Goal: Information Seeking & Learning: Find specific fact

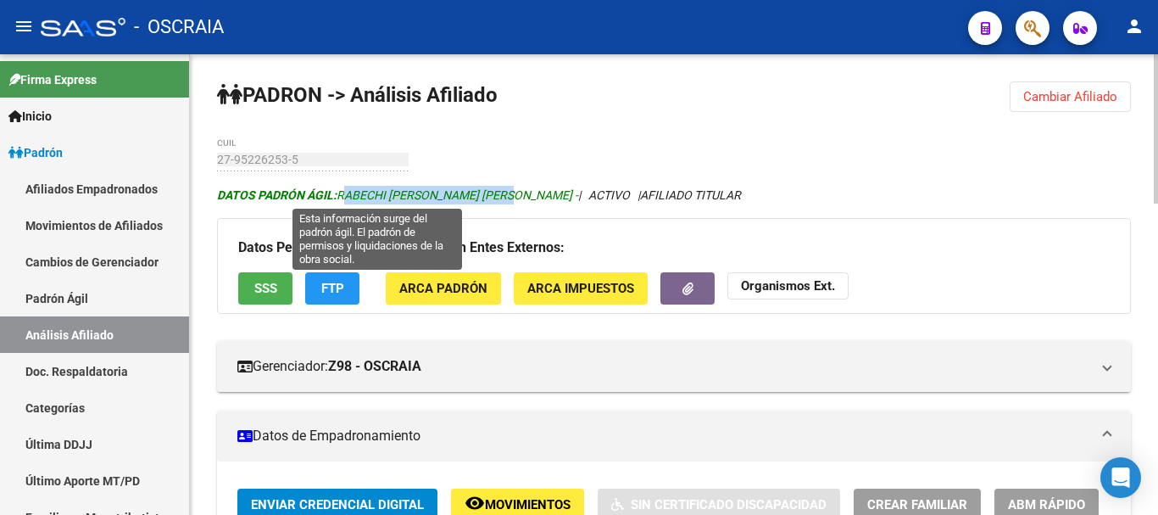
drag, startPoint x: 341, startPoint y: 192, endPoint x: 515, endPoint y: 196, distance: 174.7
click at [515, 196] on span "DATOS [PERSON_NAME] ÁGIL: [PERSON_NAME] [PERSON_NAME] -" at bounding box center [397, 195] width 361 height 14
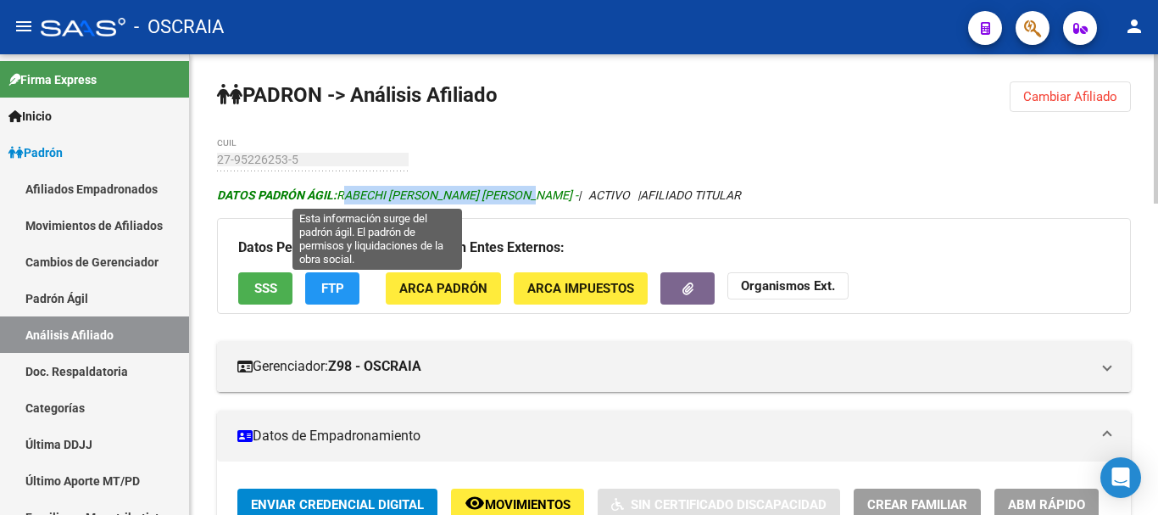
drag, startPoint x: 341, startPoint y: 194, endPoint x: 532, endPoint y: 198, distance: 190.8
click at [532, 198] on span "DATOS [PERSON_NAME] ÁGIL: [PERSON_NAME] [PERSON_NAME] -" at bounding box center [397, 195] width 361 height 14
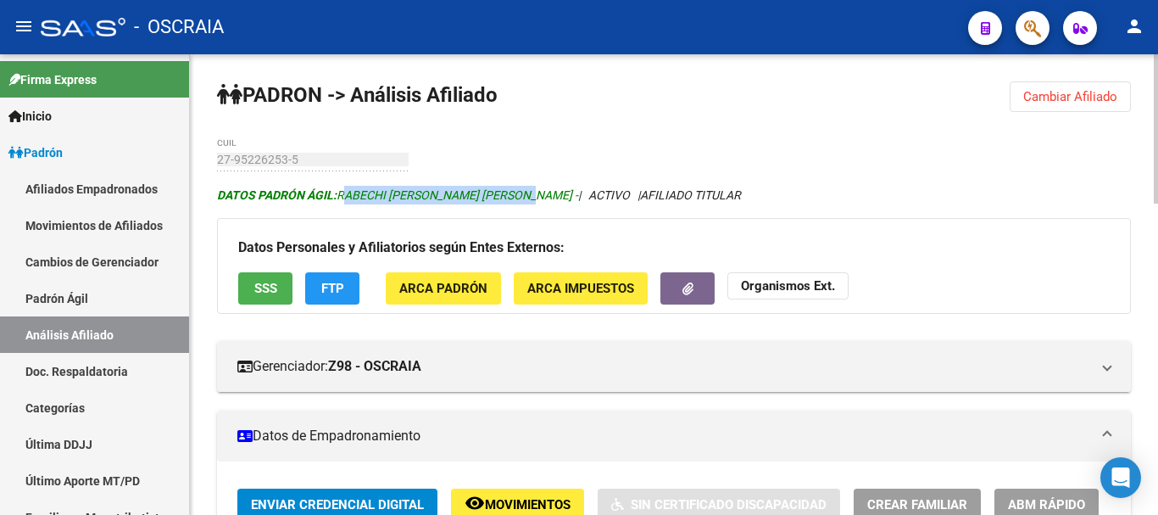
copy span "RABECHI [PERSON_NAME] [PERSON_NAME]"
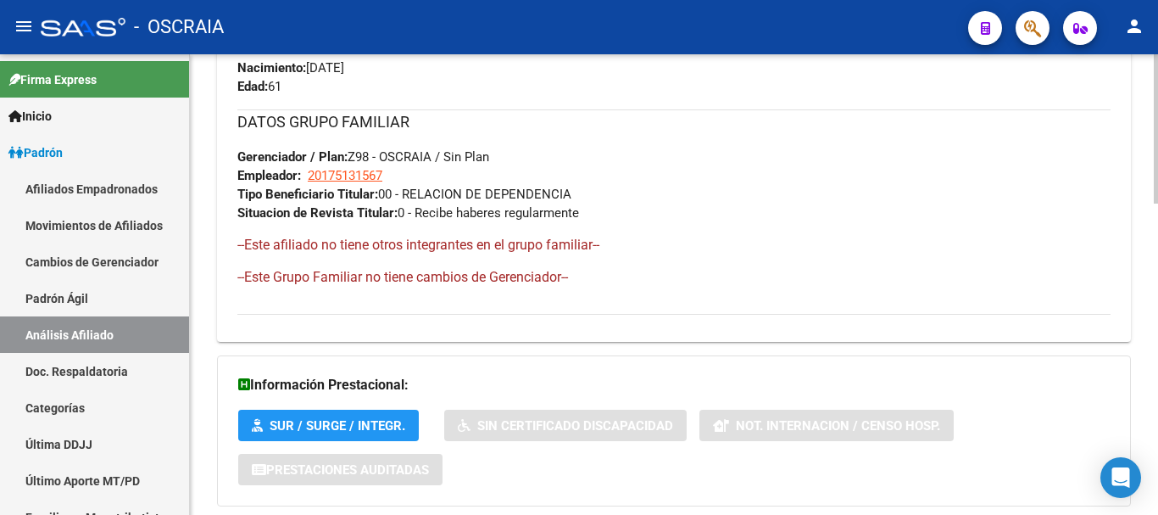
scroll to position [956, 0]
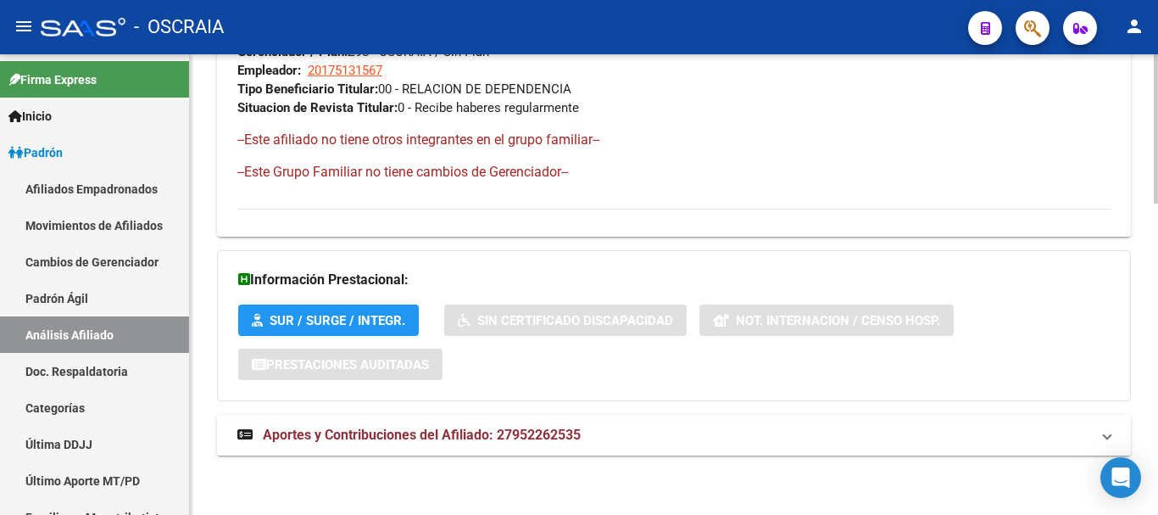
click at [502, 430] on span "Aportes y Contribuciones del Afiliado: 27952262535" at bounding box center [422, 434] width 318 height 16
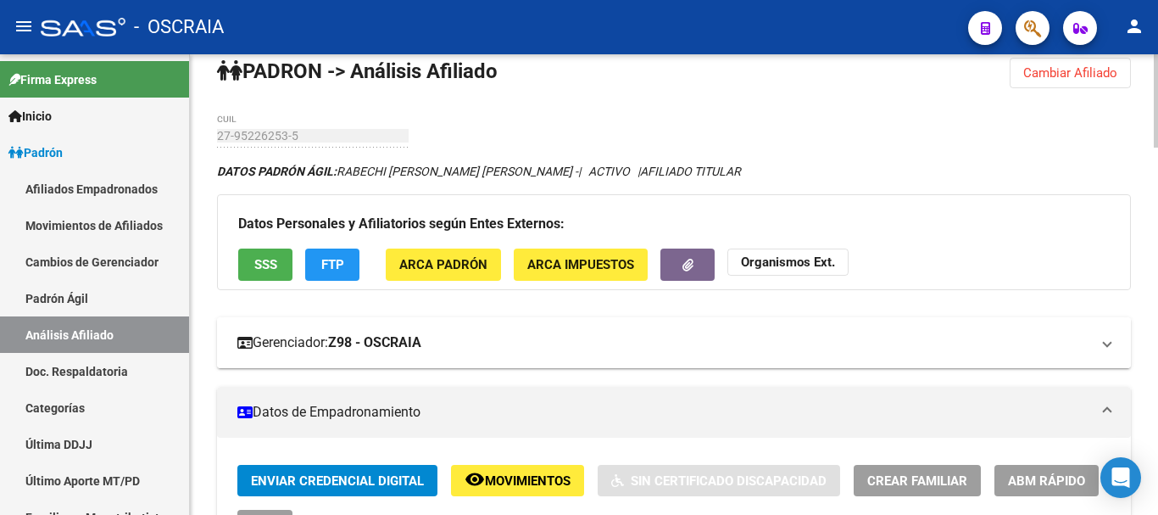
scroll to position [0, 0]
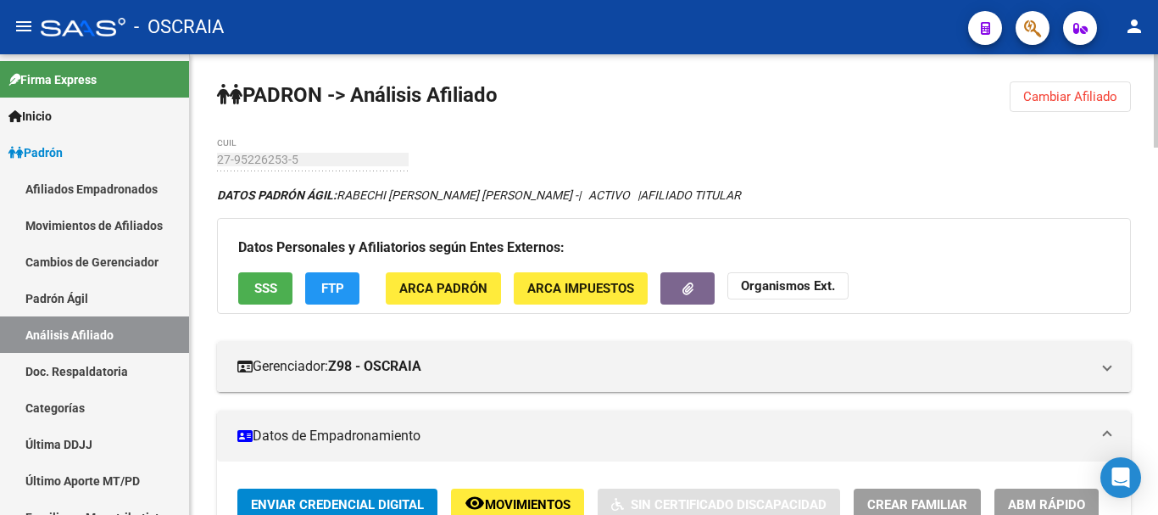
drag, startPoint x: 270, startPoint y: 153, endPoint x: 691, endPoint y: 125, distance: 422.2
drag, startPoint x: 508, startPoint y: 155, endPoint x: 307, endPoint y: 155, distance: 200.9
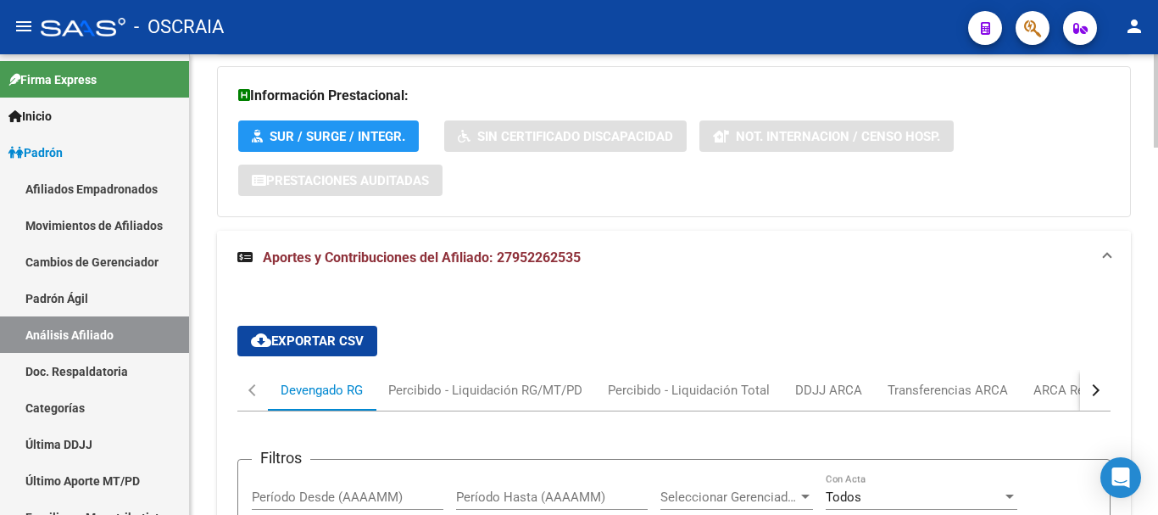
scroll to position [1102, 0]
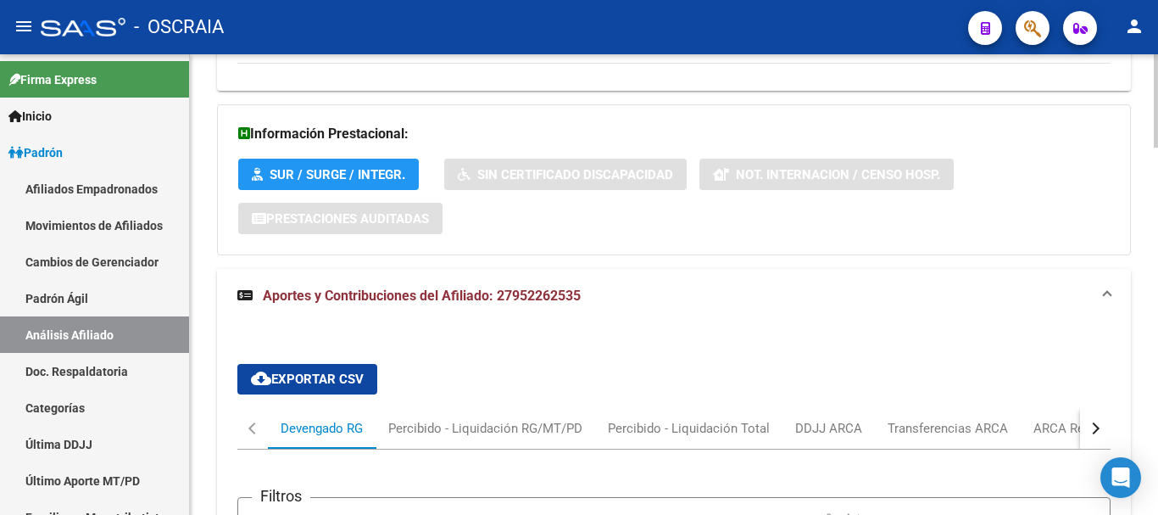
click at [437, 287] on span "Aportes y Contribuciones del Afiliado: 27952262535" at bounding box center [422, 295] width 318 height 16
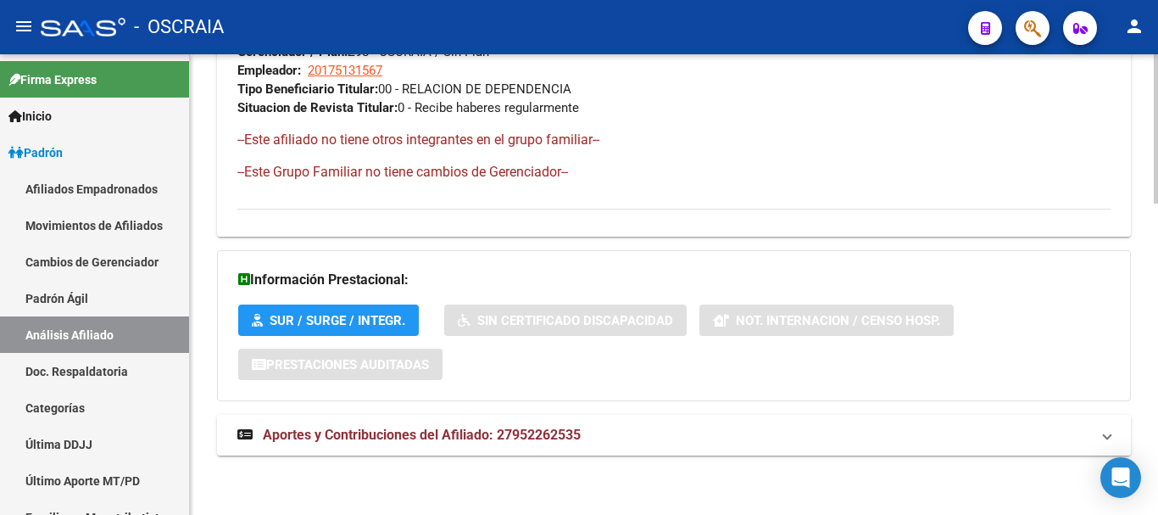
scroll to position [956, 0]
click at [480, 434] on span "Aportes y Contribuciones del Afiliado: 27952262535" at bounding box center [422, 434] width 318 height 16
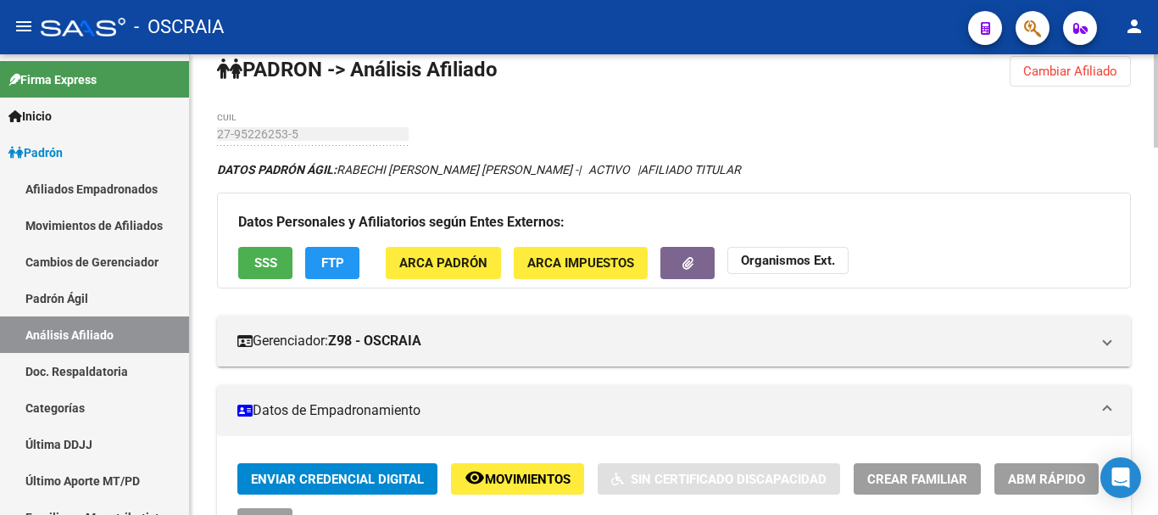
scroll to position [0, 0]
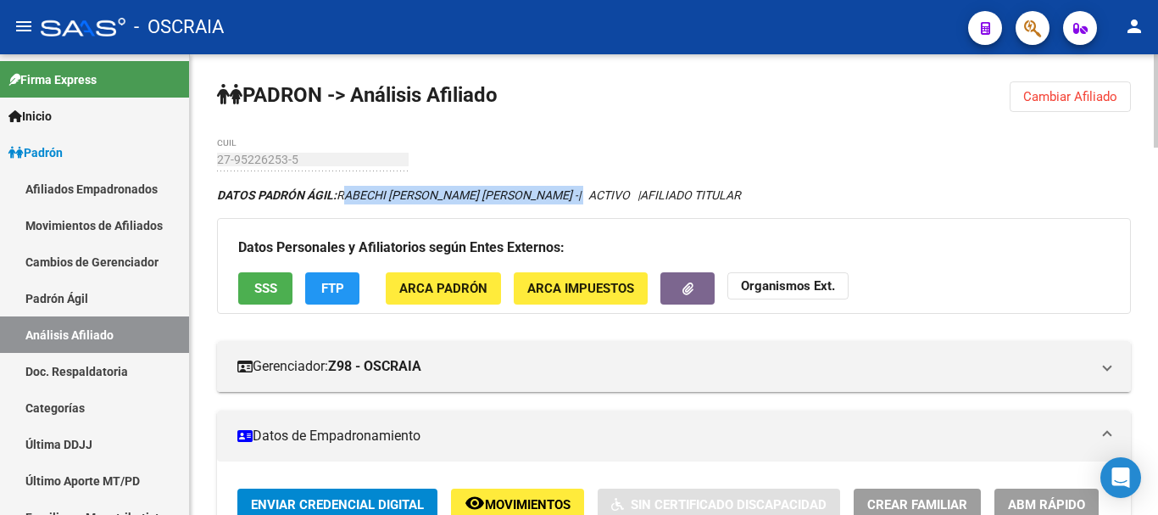
drag, startPoint x: 342, startPoint y: 194, endPoint x: 539, endPoint y: 195, distance: 197.5
click at [539, 195] on icon "DATOS [PERSON_NAME] ÁGIL: [PERSON_NAME] [PERSON_NAME] - | ACTIVO | AFILIADO TIT…" at bounding box center [479, 195] width 524 height 14
copy icon "RABECHI [PERSON_NAME] [PERSON_NAME] -"
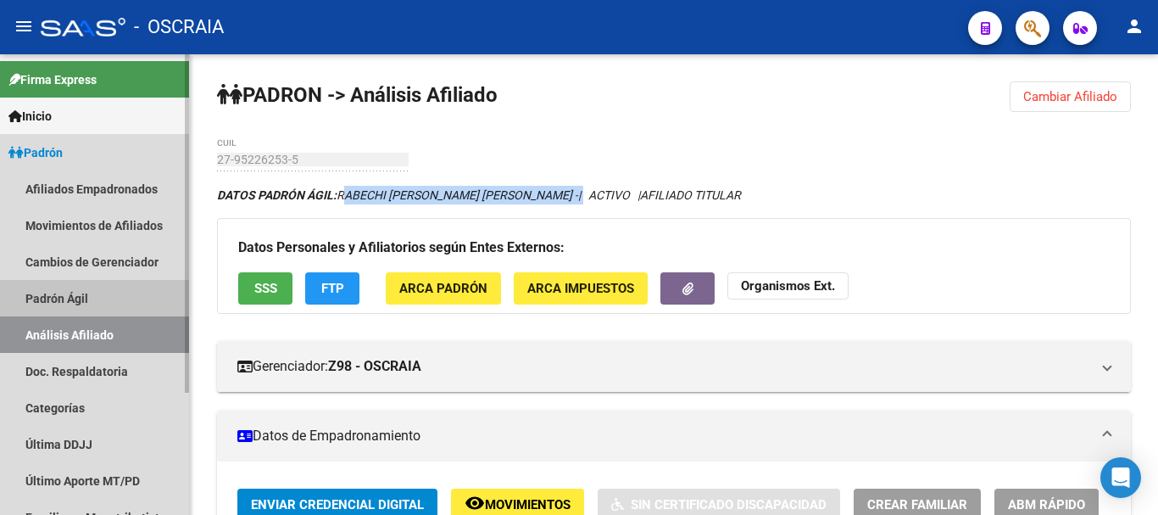
click at [81, 292] on link "Padrón Ágil" at bounding box center [94, 298] width 189 height 36
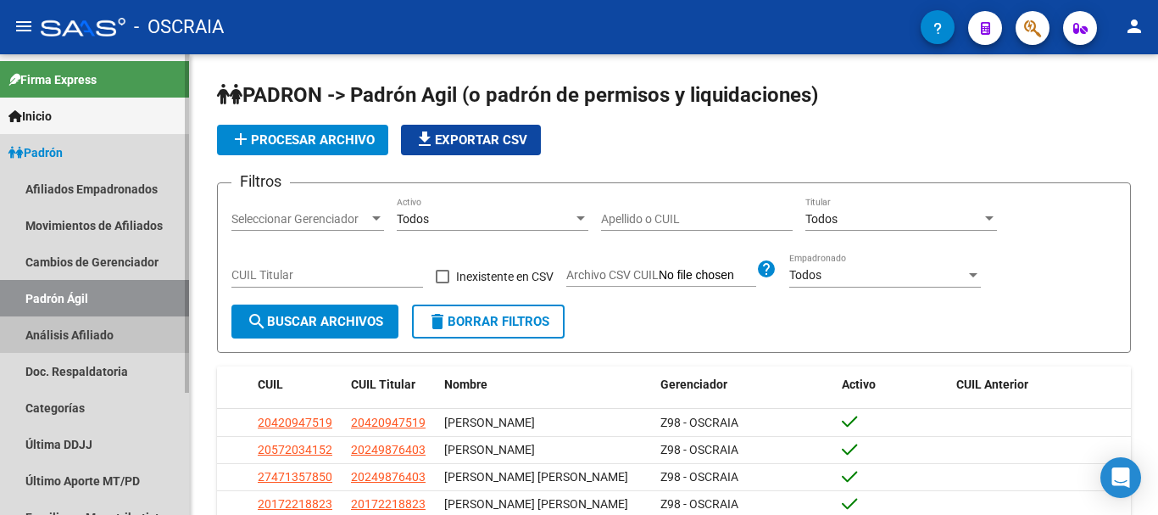
click at [82, 334] on link "Análisis Afiliado" at bounding box center [94, 334] width 189 height 36
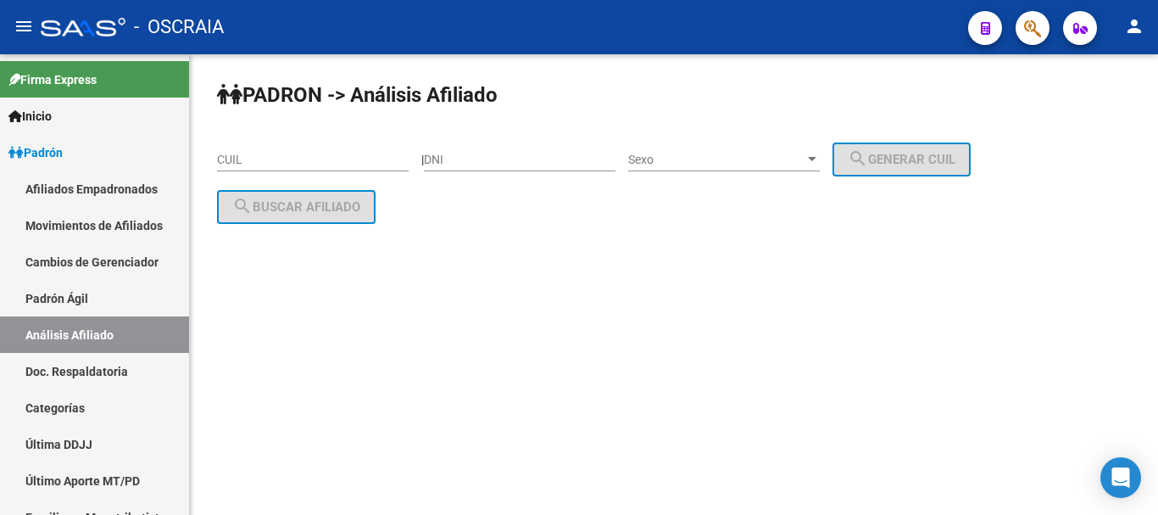
click at [503, 155] on input "DNI" at bounding box center [520, 160] width 192 height 14
type input "35826227"
click at [549, 246] on div "[PERSON_NAME] -> Análisis Afiliado CUIL | 35826227 DNI Sexo Sexo search Generar…" at bounding box center [674, 166] width 968 height 224
click at [816, 159] on div at bounding box center [812, 159] width 8 height 4
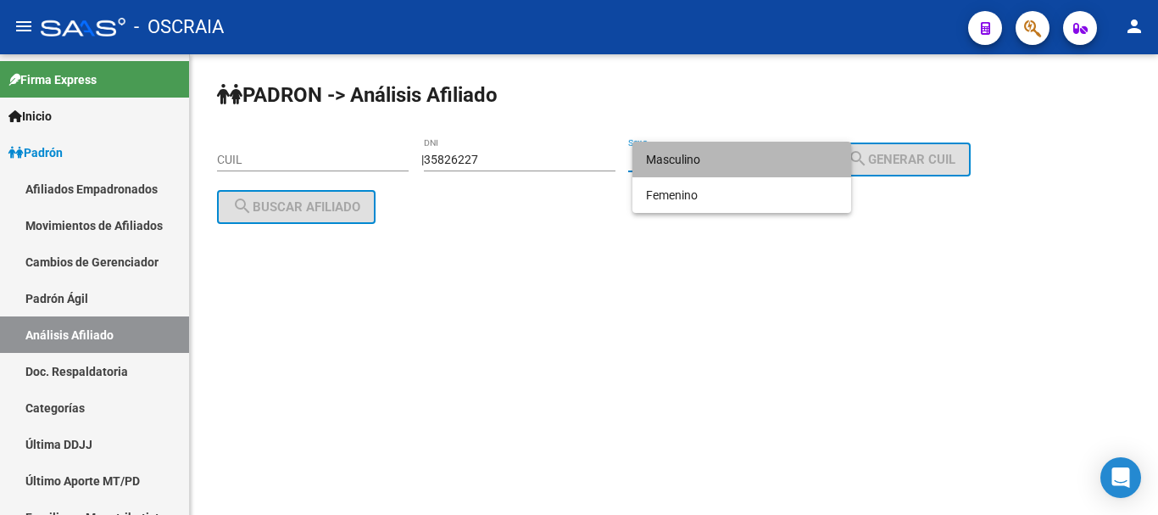
click at [802, 159] on span "Masculino" at bounding box center [742, 160] width 192 height 36
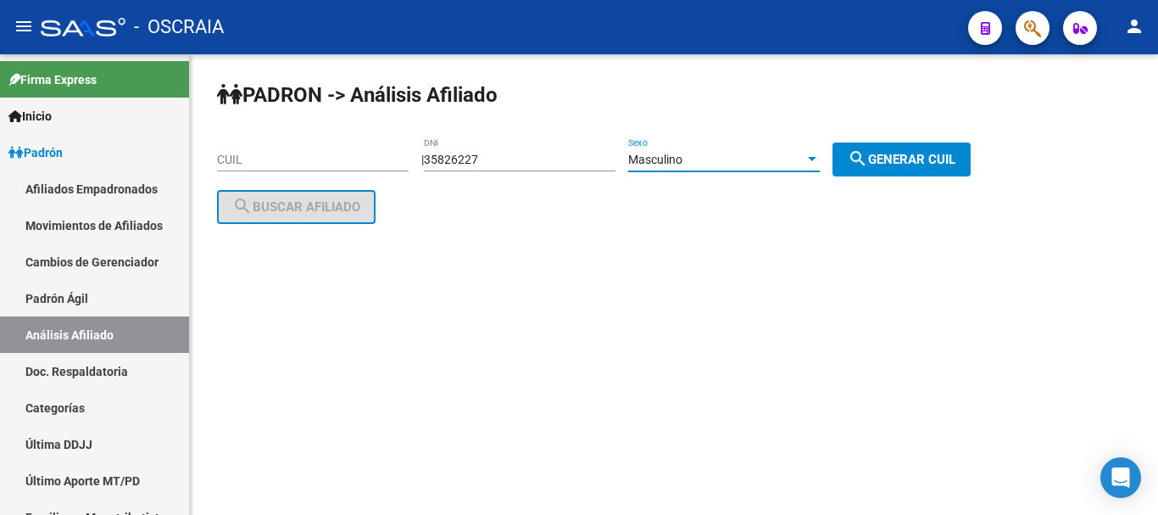
click at [909, 159] on span "search Generar CUIL" at bounding box center [902, 159] width 108 height 15
type input "23-35826227-9"
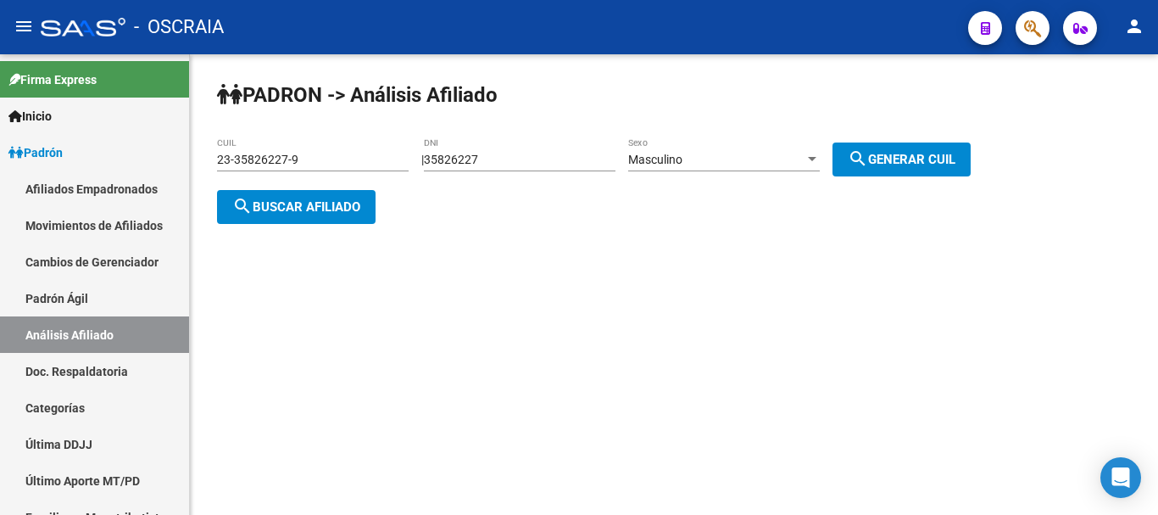
click at [476, 158] on input "35826227" at bounding box center [520, 160] width 192 height 14
type input "35823227"
click at [925, 148] on button "search Generar CUIL" at bounding box center [901, 159] width 138 height 34
type input "20-35823227-3"
click at [351, 215] on button "search Buscar afiliado" at bounding box center [296, 207] width 159 height 34
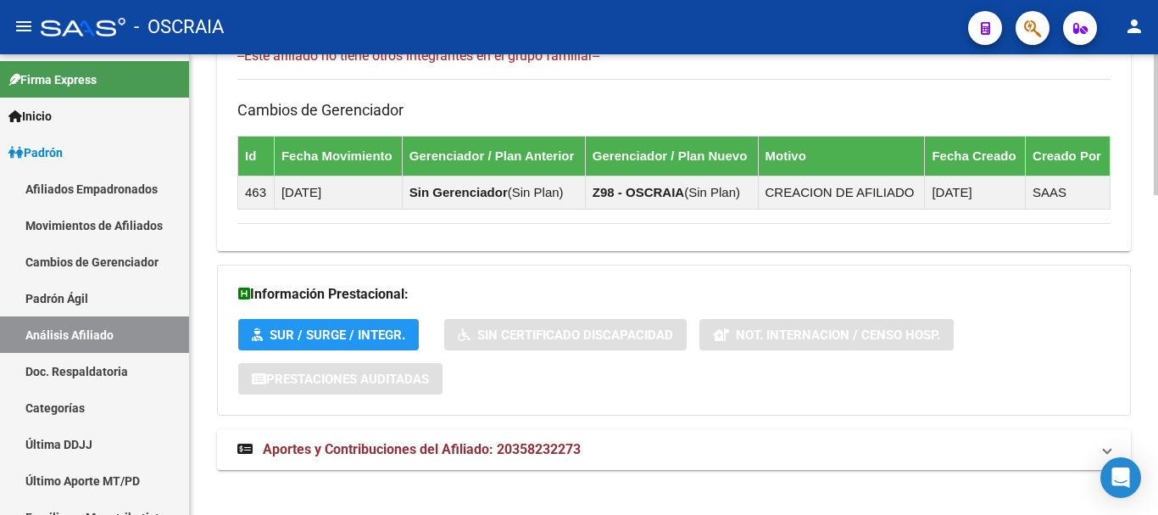
scroll to position [1041, 0]
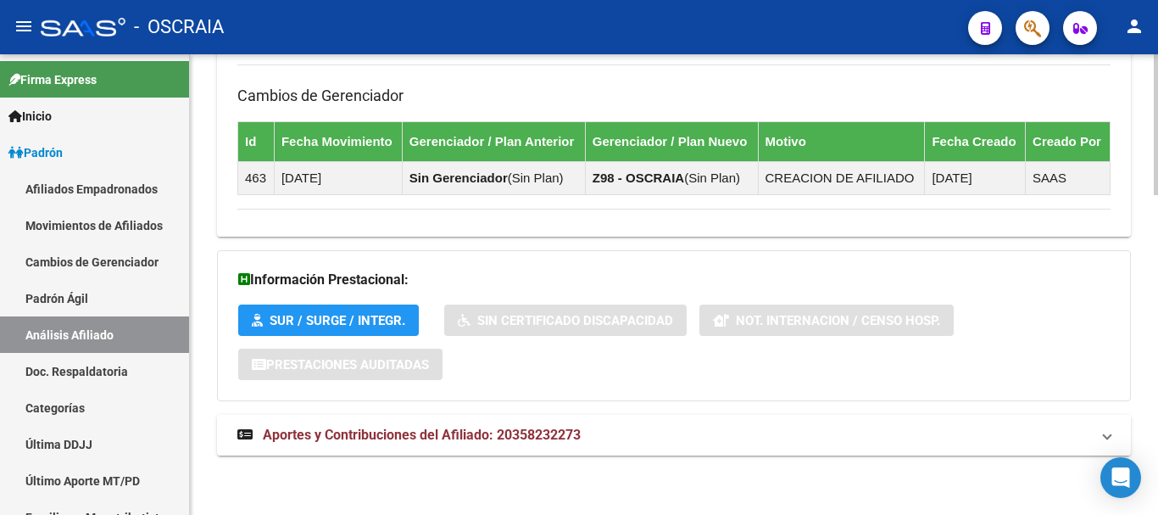
click at [481, 430] on span "Aportes y Contribuciones del Afiliado: 20358232273" at bounding box center [422, 434] width 318 height 16
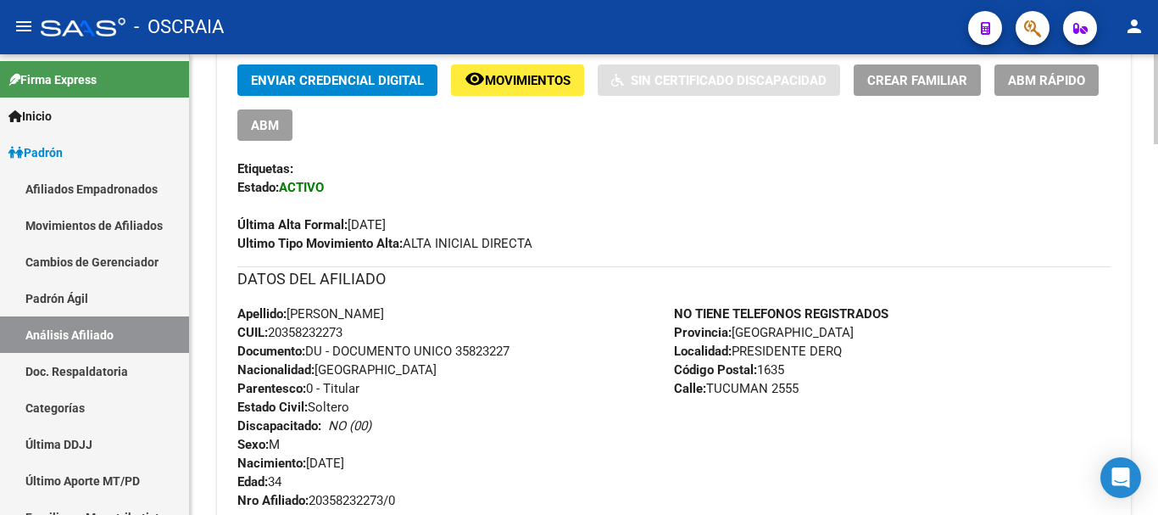
scroll to position [339, 0]
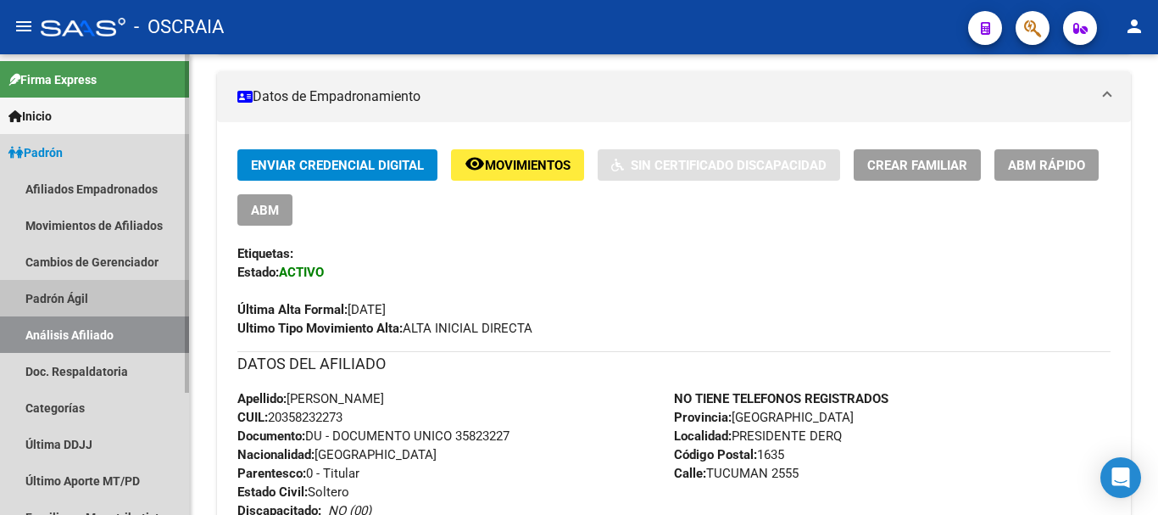
click at [58, 291] on link "Padrón Ágil" at bounding box center [94, 298] width 189 height 36
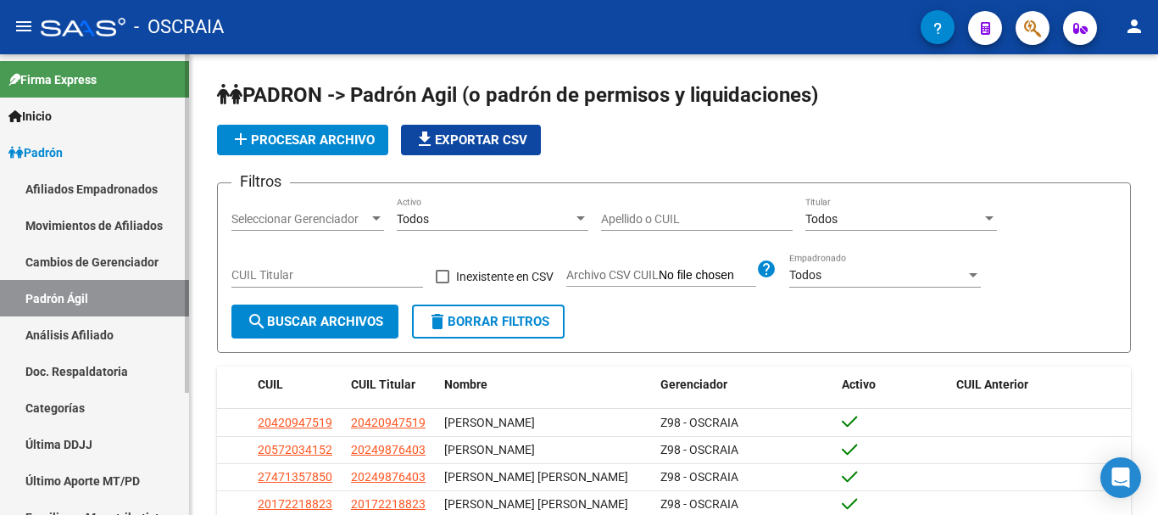
click at [53, 150] on span "Padrón" at bounding box center [35, 152] width 54 height 19
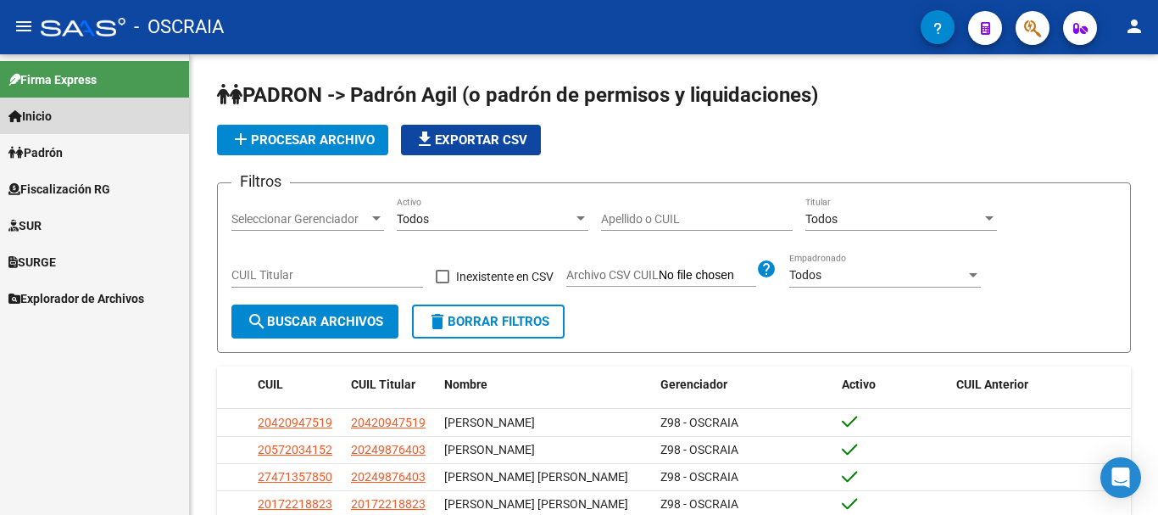
click at [52, 109] on span "Inicio" at bounding box center [29, 116] width 43 height 19
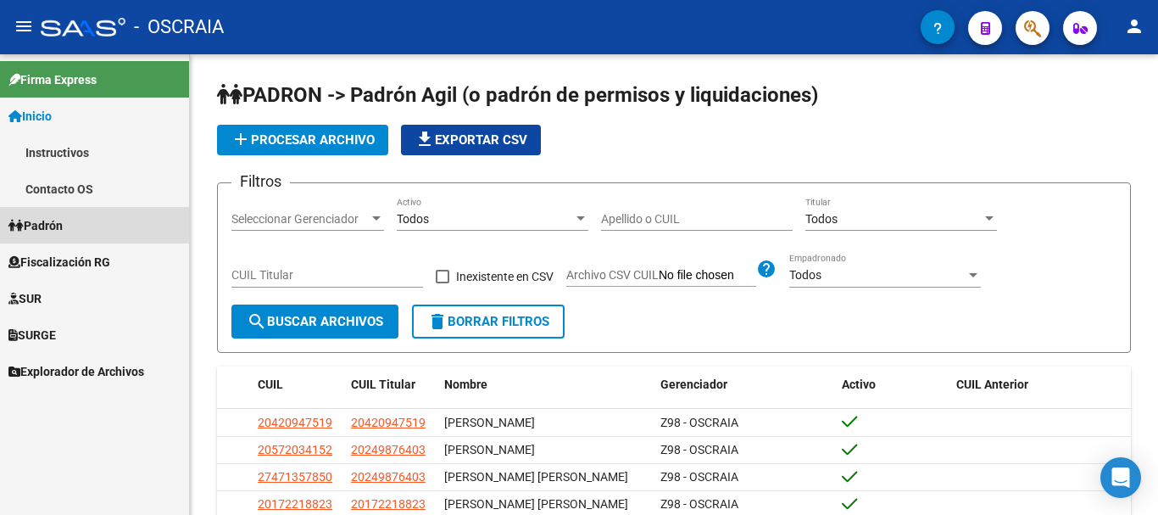
click at [63, 220] on span "Padrón" at bounding box center [35, 225] width 54 height 19
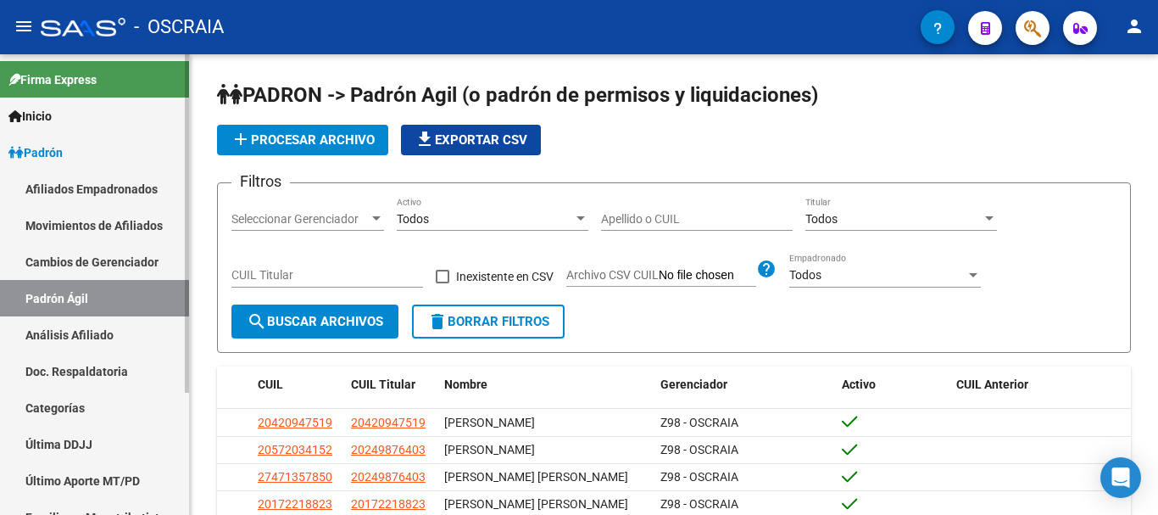
click at [104, 294] on link "Padrón Ágil" at bounding box center [94, 298] width 189 height 36
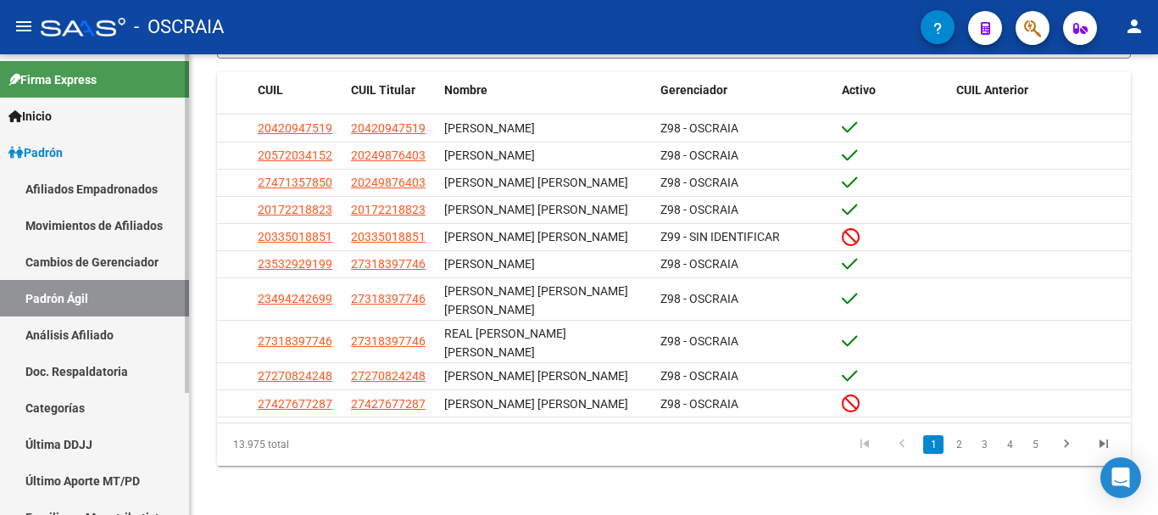
click at [62, 116] on link "Inicio" at bounding box center [94, 115] width 189 height 36
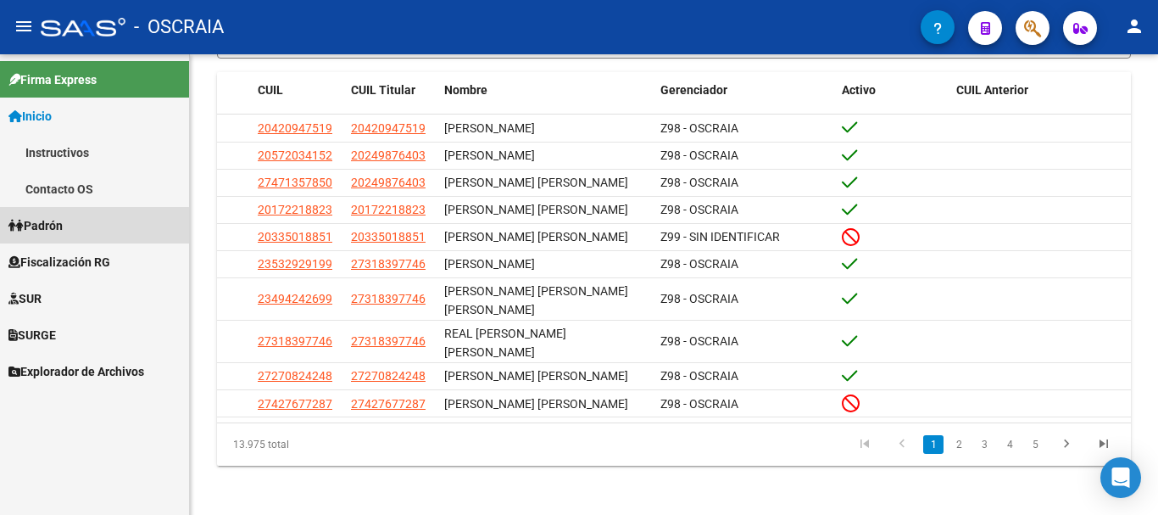
click at [85, 225] on link "Padrón" at bounding box center [94, 225] width 189 height 36
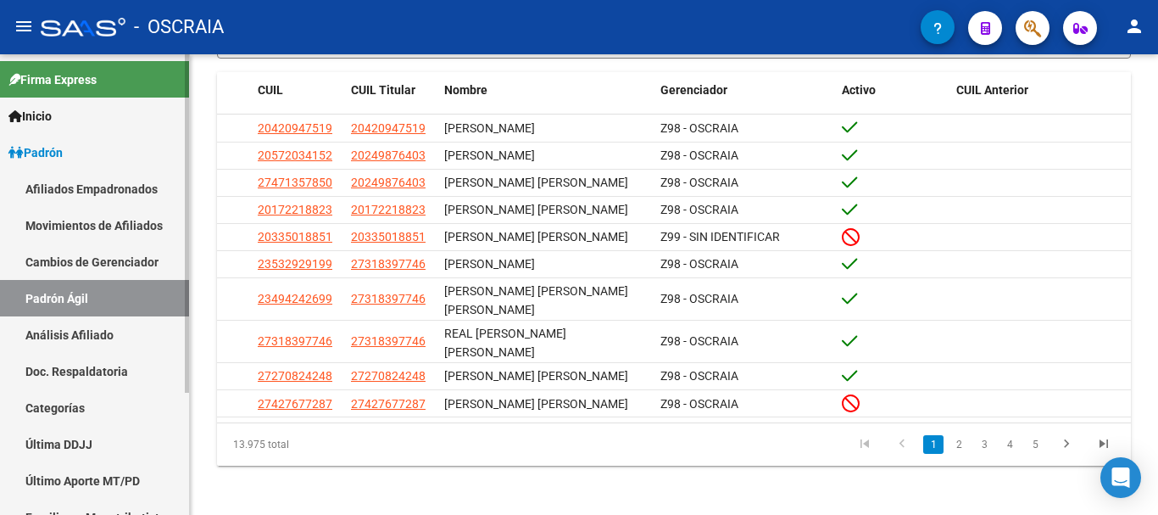
click at [92, 188] on link "Afiliados Empadronados" at bounding box center [94, 188] width 189 height 36
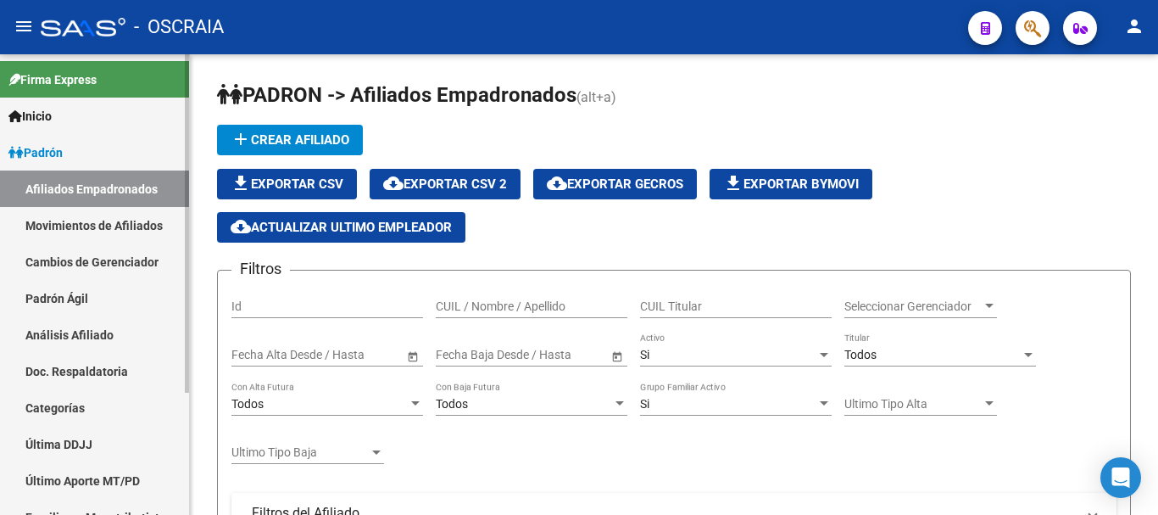
click at [63, 293] on link "Padrón Ágil" at bounding box center [94, 298] width 189 height 36
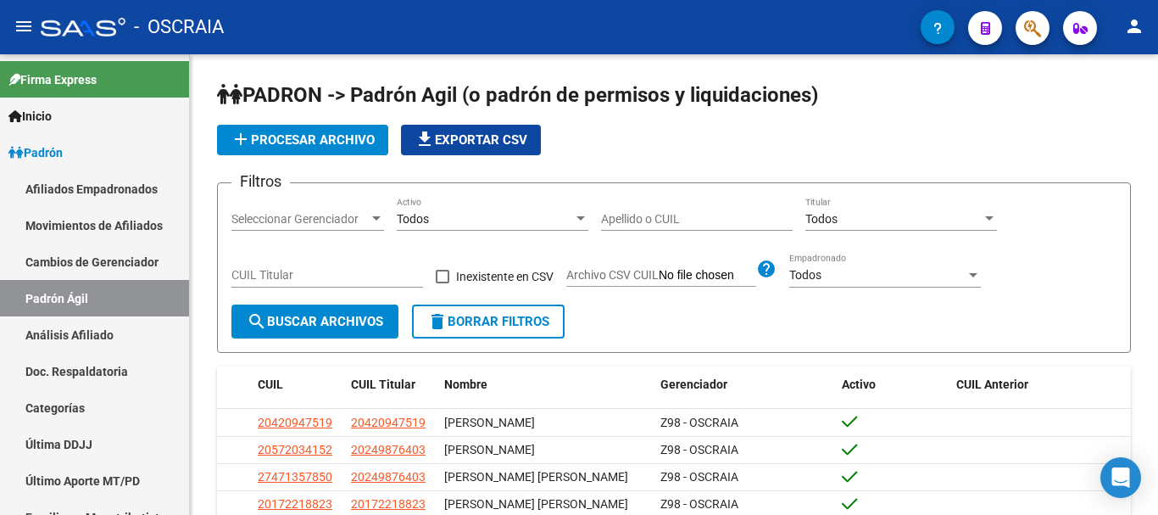
click at [939, 22] on icon "button" at bounding box center [937, 28] width 8 height 13
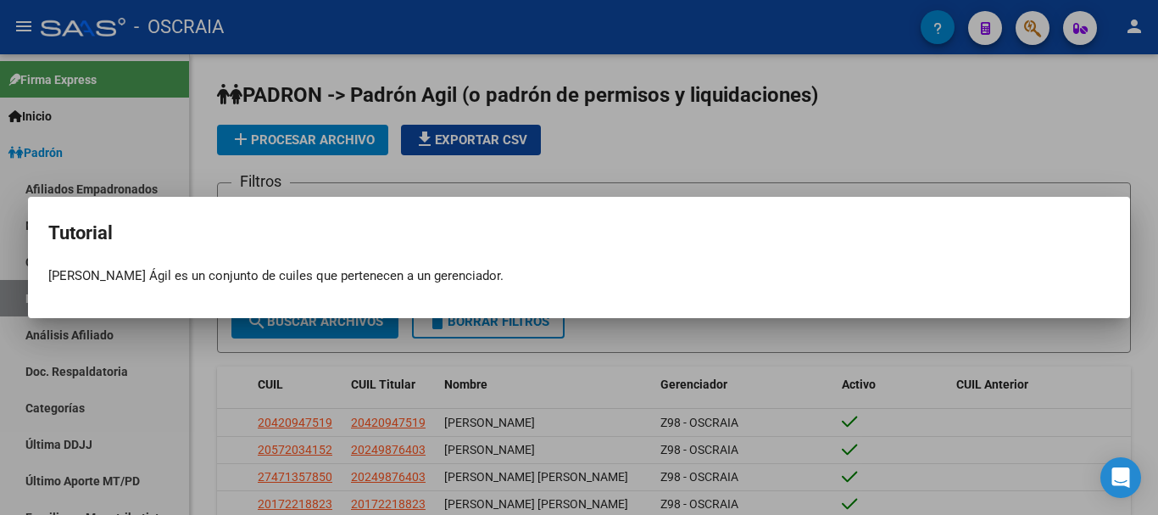
click at [917, 125] on div at bounding box center [579, 257] width 1158 height 515
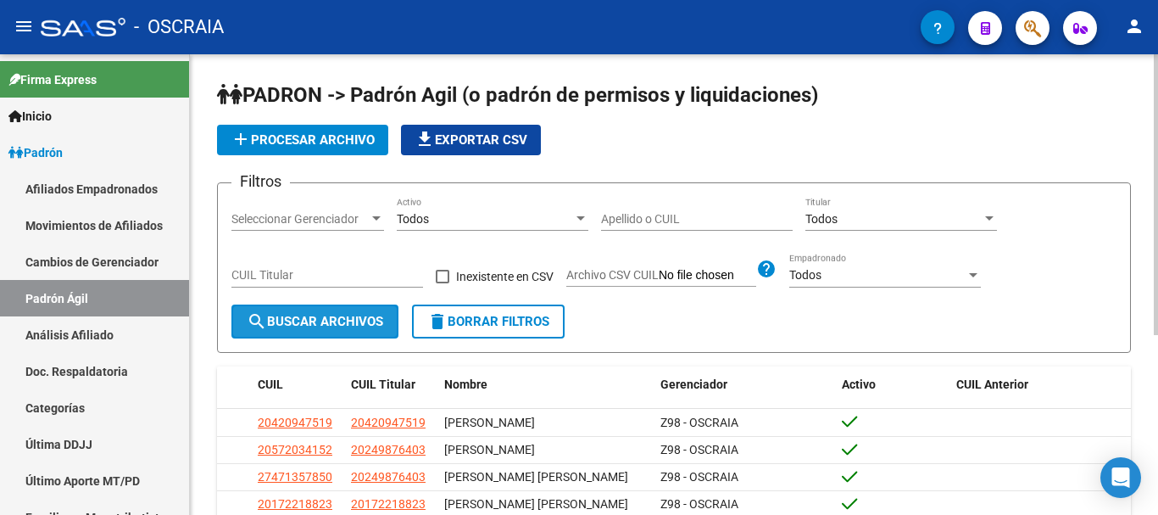
click at [331, 320] on span "search Buscar Archivos" at bounding box center [315, 321] width 136 height 15
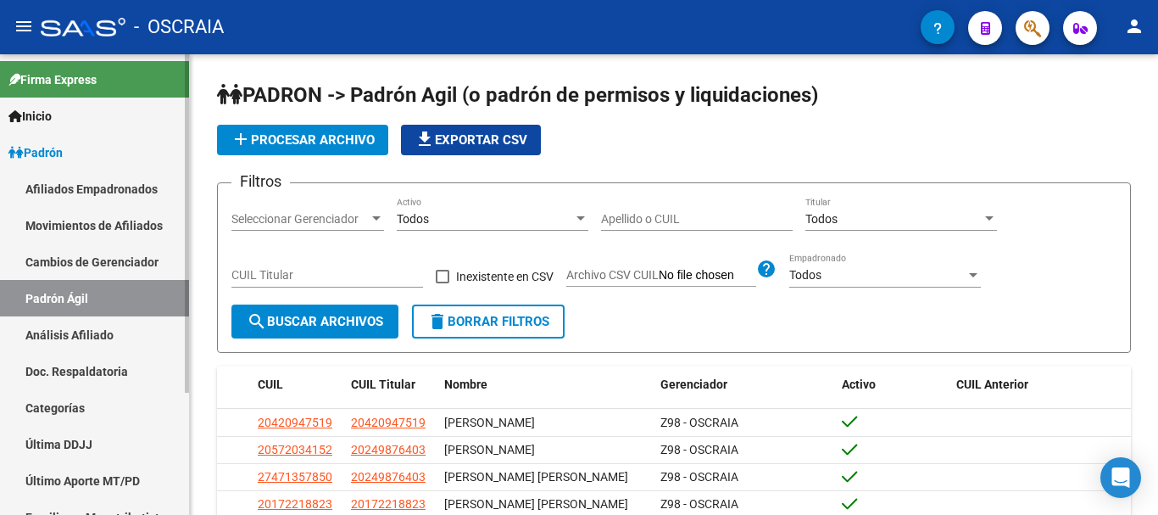
click at [61, 288] on link "Padrón Ágil" at bounding box center [94, 298] width 189 height 36
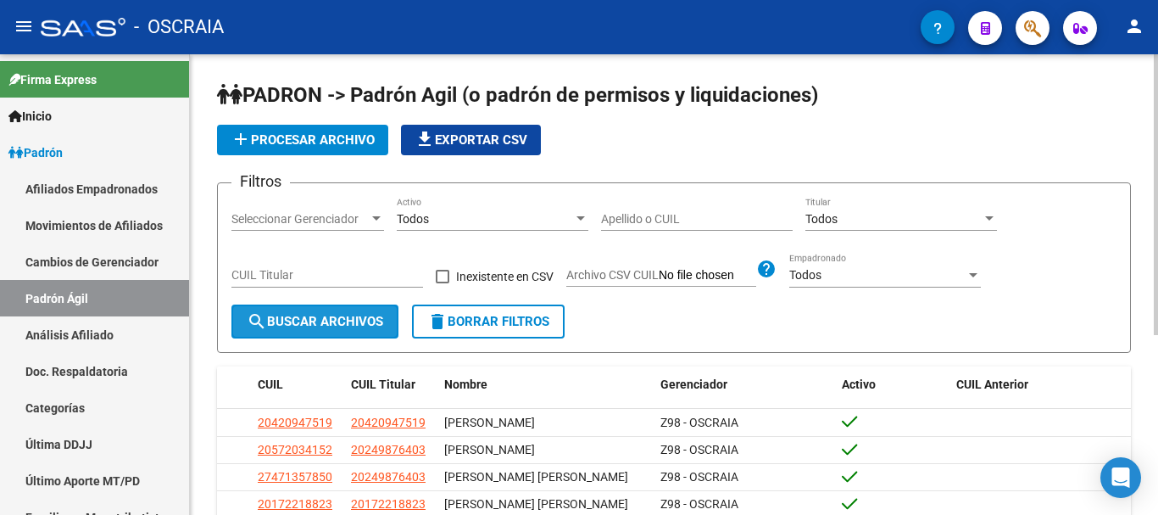
click at [251, 320] on mat-icon "search" at bounding box center [257, 321] width 20 height 20
click at [506, 219] on div "Todos" at bounding box center [485, 219] width 176 height 14
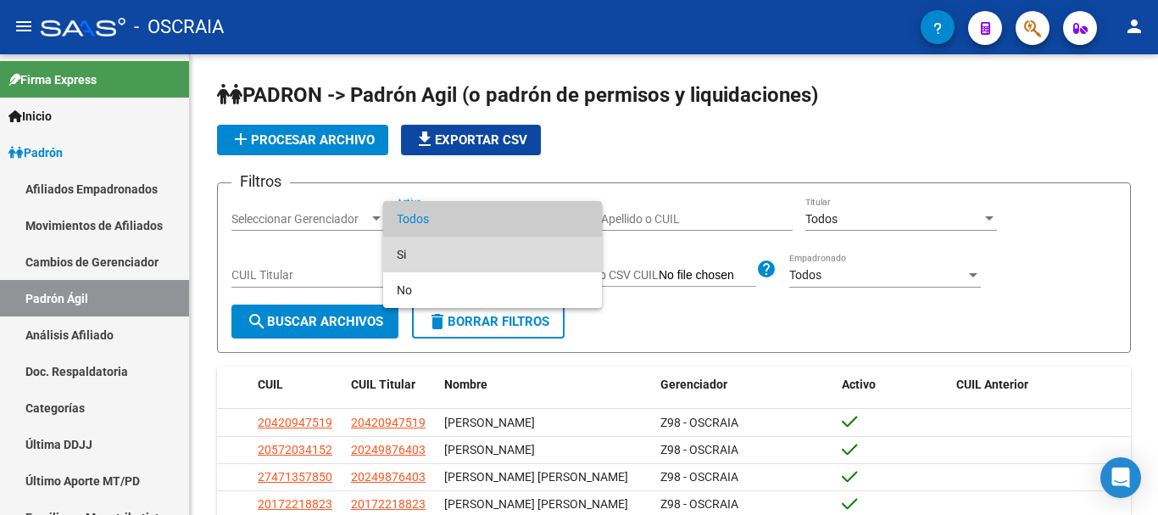
click at [540, 257] on span "Si" at bounding box center [493, 255] width 192 height 36
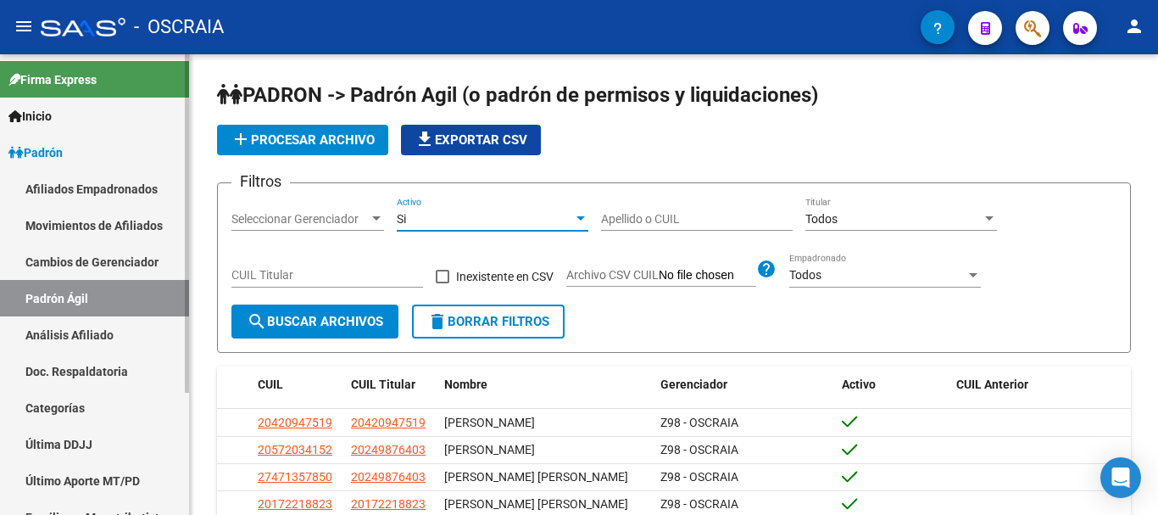
click at [115, 191] on link "Afiliados Empadronados" at bounding box center [94, 188] width 189 height 36
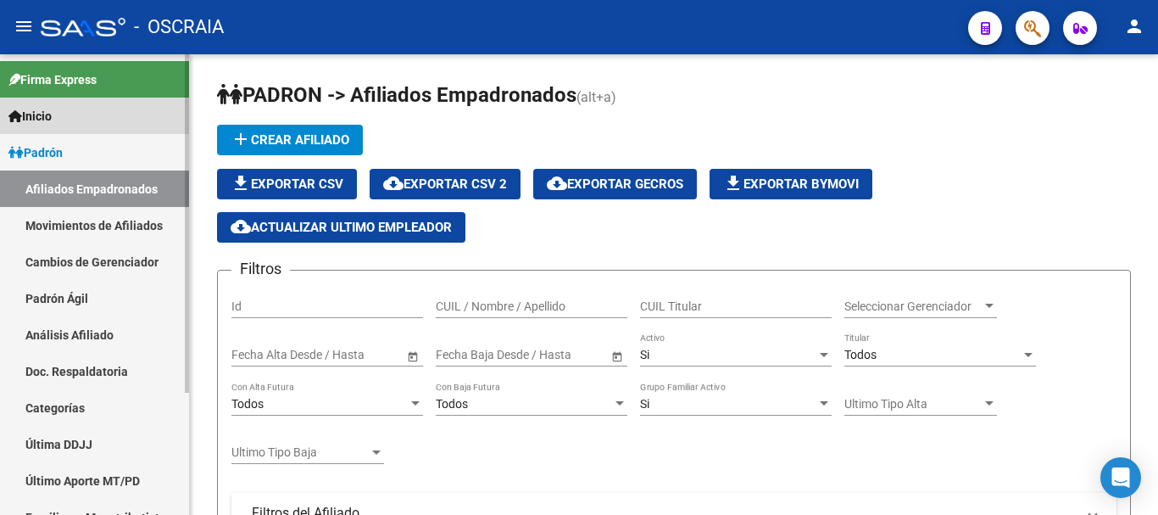
click at [52, 115] on span "Inicio" at bounding box center [29, 116] width 43 height 19
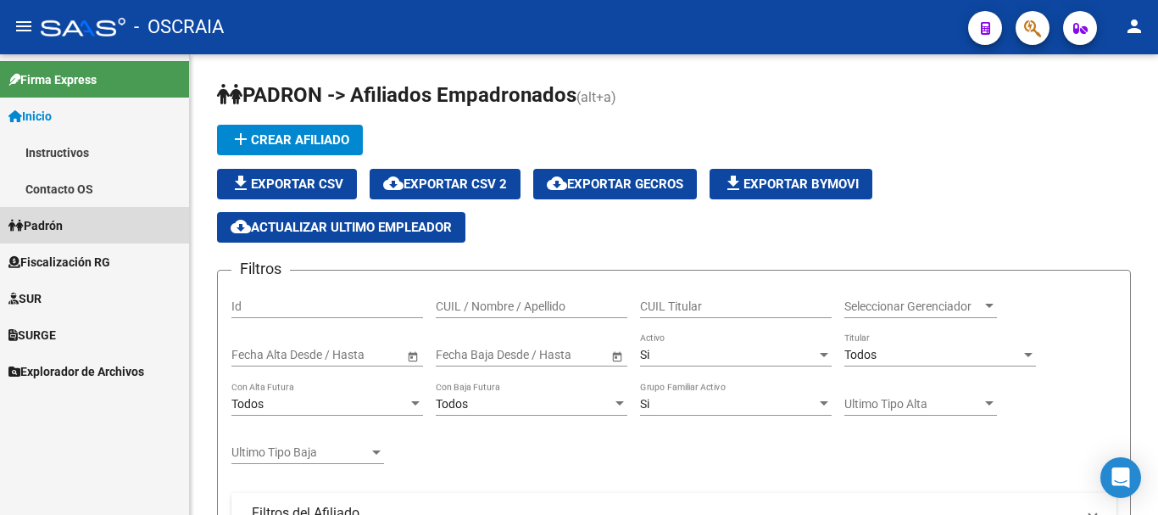
click at [40, 227] on span "Padrón" at bounding box center [35, 225] width 54 height 19
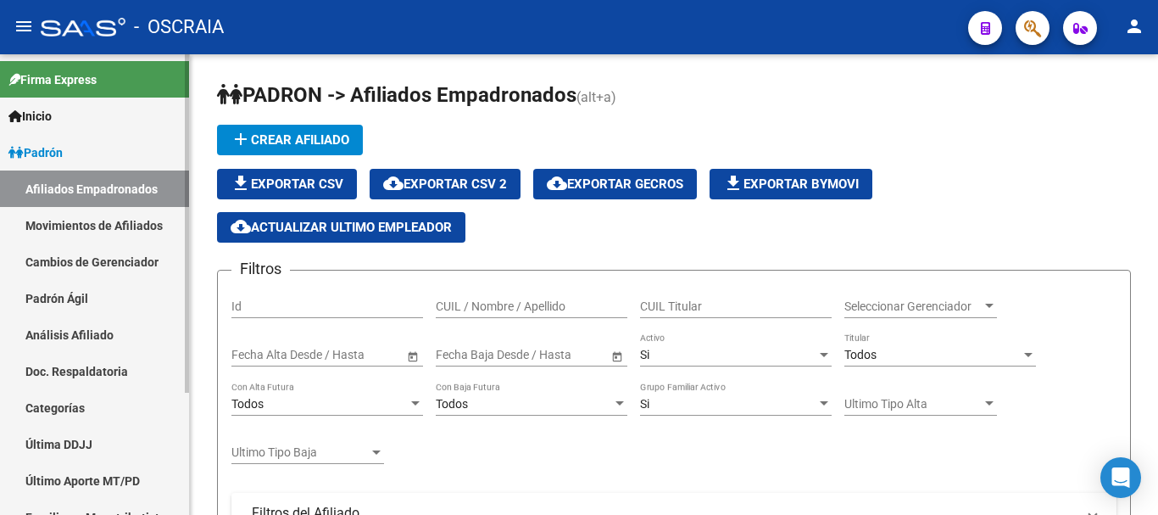
click at [138, 227] on link "Movimientos de Afiliados" at bounding box center [94, 225] width 189 height 36
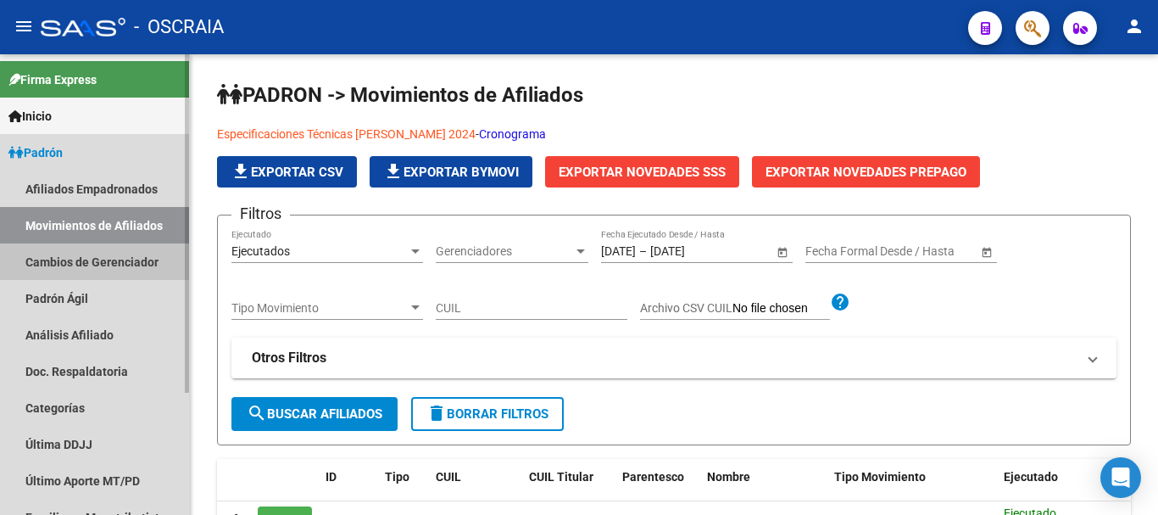
click at [135, 263] on link "Cambios de Gerenciador" at bounding box center [94, 261] width 189 height 36
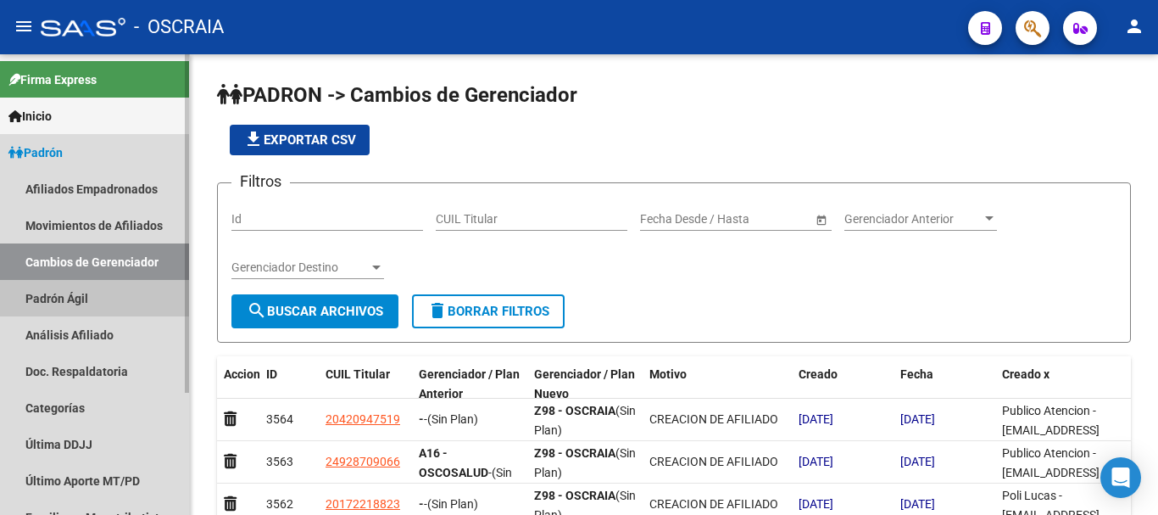
click at [102, 294] on link "Padrón Ágil" at bounding box center [94, 298] width 189 height 36
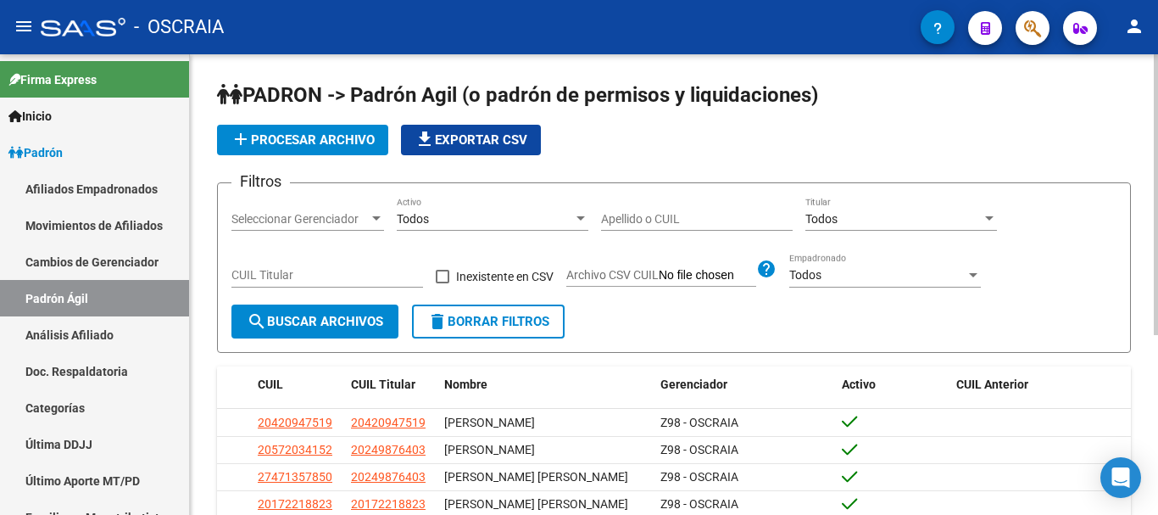
click at [352, 140] on span "add Procesar archivo" at bounding box center [303, 139] width 144 height 15
click at [92, 337] on link "Análisis Afiliado" at bounding box center [94, 334] width 189 height 36
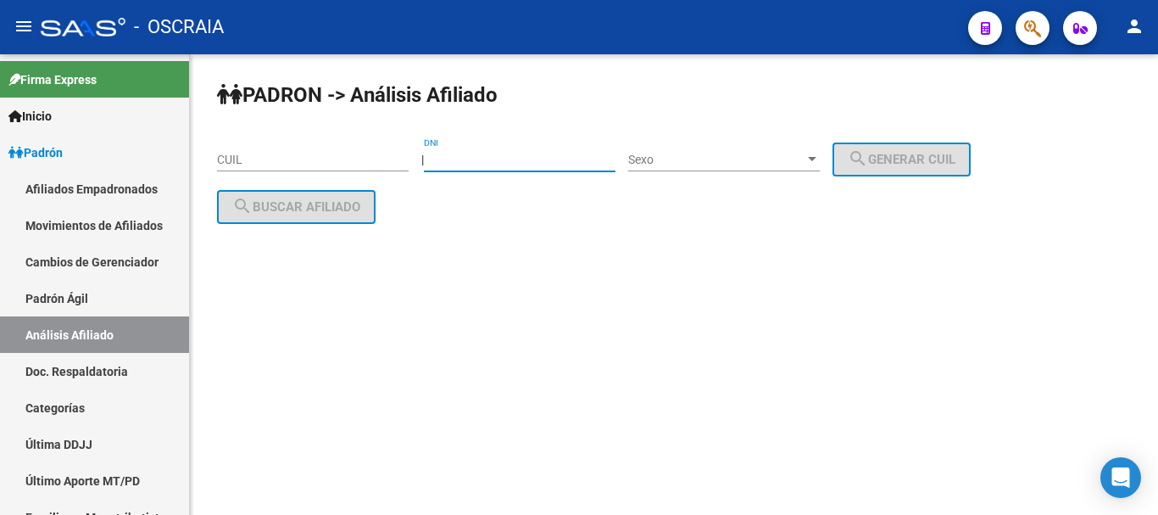
click at [554, 156] on input "DNI" at bounding box center [520, 160] width 192 height 14
type input "23029703"
click at [816, 158] on div at bounding box center [812, 159] width 8 height 4
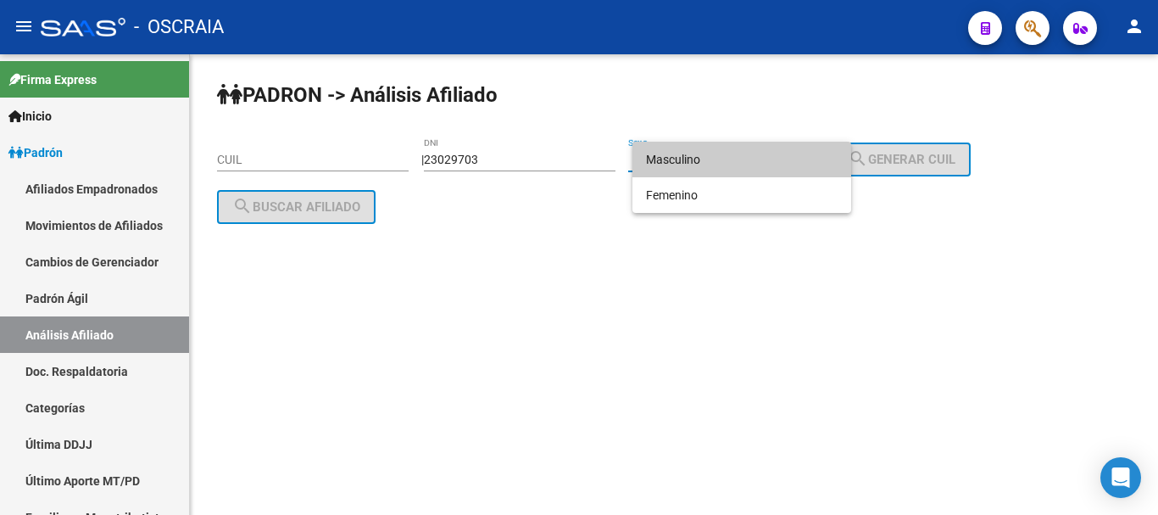
click at [799, 160] on span "Masculino" at bounding box center [742, 160] width 192 height 36
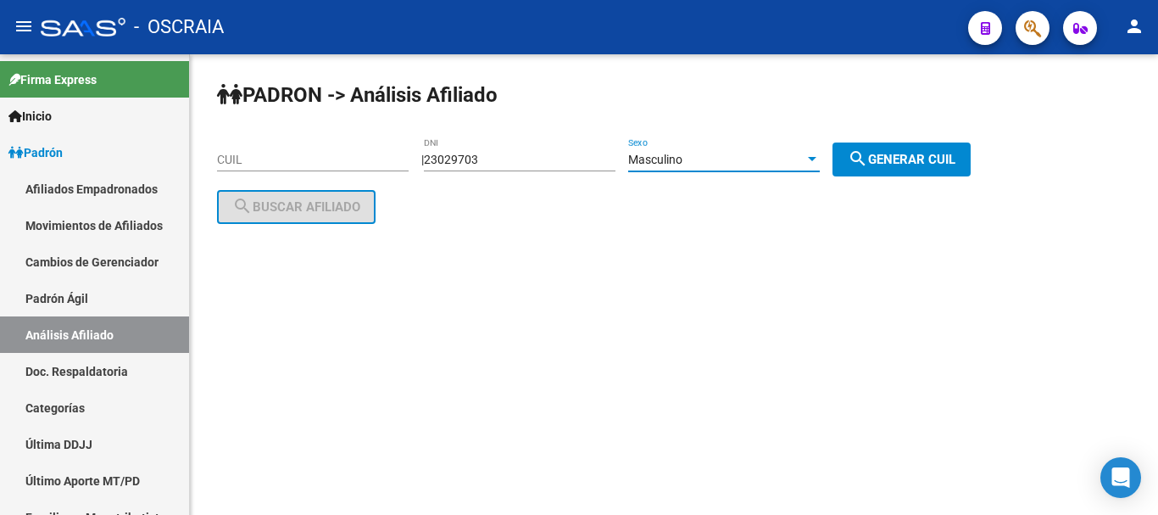
click at [900, 148] on button "search Generar CUIL" at bounding box center [901, 159] width 138 height 34
type input "20-23029703-8"
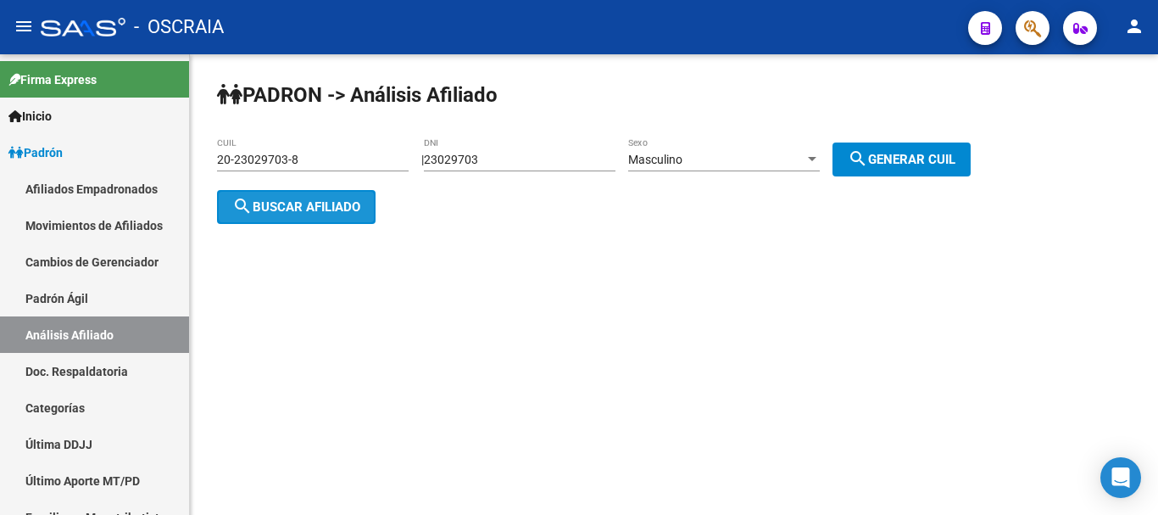
click at [326, 205] on span "search Buscar afiliado" at bounding box center [296, 206] width 128 height 15
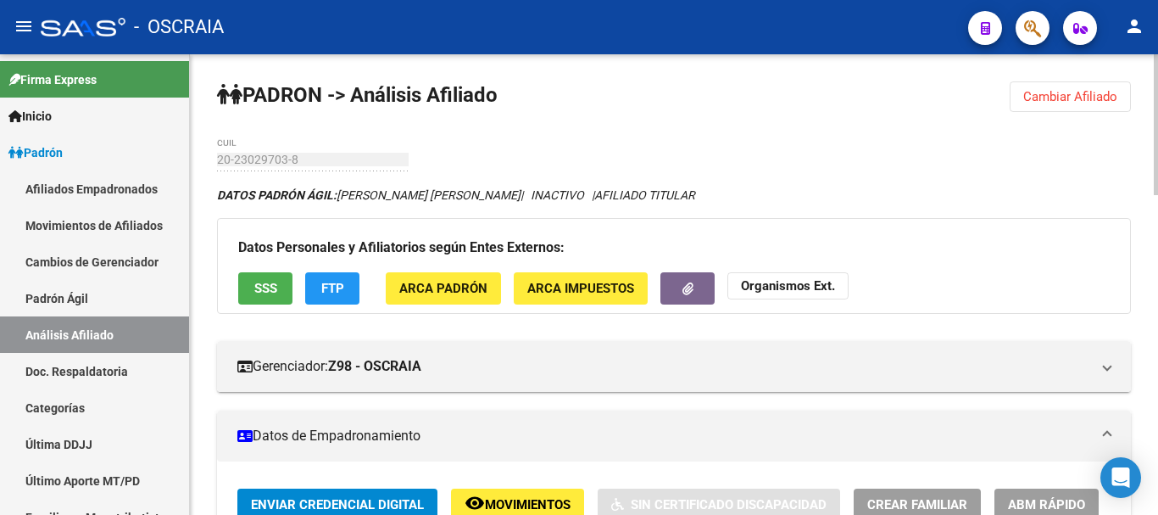
drag, startPoint x: 397, startPoint y: 203, endPoint x: 519, endPoint y: 203, distance: 122.1
click at [519, 203] on div "DATOS [PERSON_NAME] ÁGIL: [PERSON_NAME] [PERSON_NAME] | INACTIVO | AFILIADO TIT…" at bounding box center [674, 195] width 914 height 19
click at [875, 198] on div "DATOS [PERSON_NAME] ÁGIL: [PERSON_NAME] [PERSON_NAME] | INACTIVO | AFILIADO TIT…" at bounding box center [674, 195] width 914 height 19
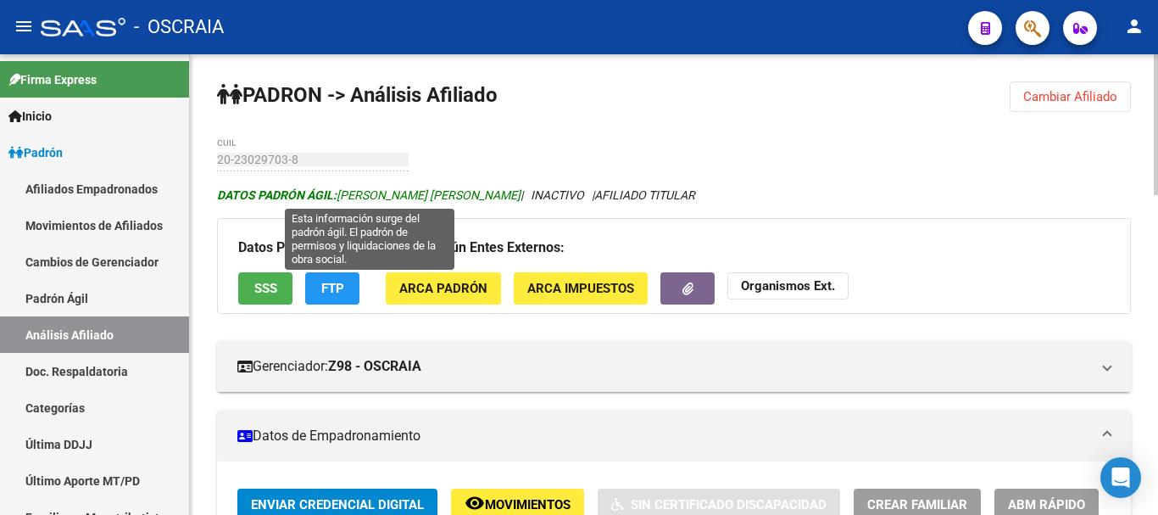
drag, startPoint x: 342, startPoint y: 192, endPoint x: 519, endPoint y: 198, distance: 177.2
click at [519, 198] on span "DATOS [PERSON_NAME] ÁGIL: [PERSON_NAME] [PERSON_NAME]" at bounding box center [368, 195] width 303 height 14
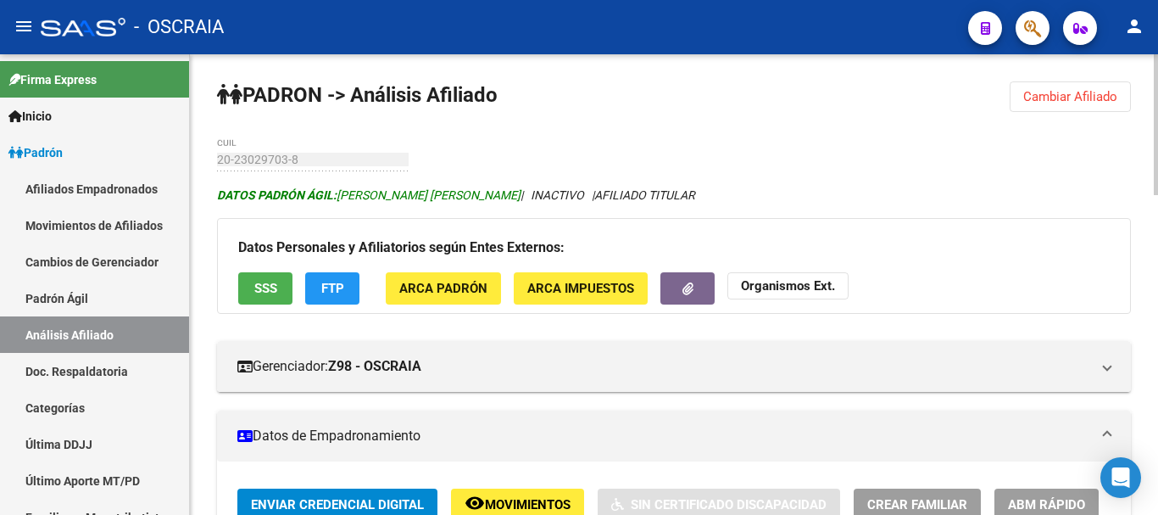
copy span "[PERSON_NAME] [PERSON_NAME]"
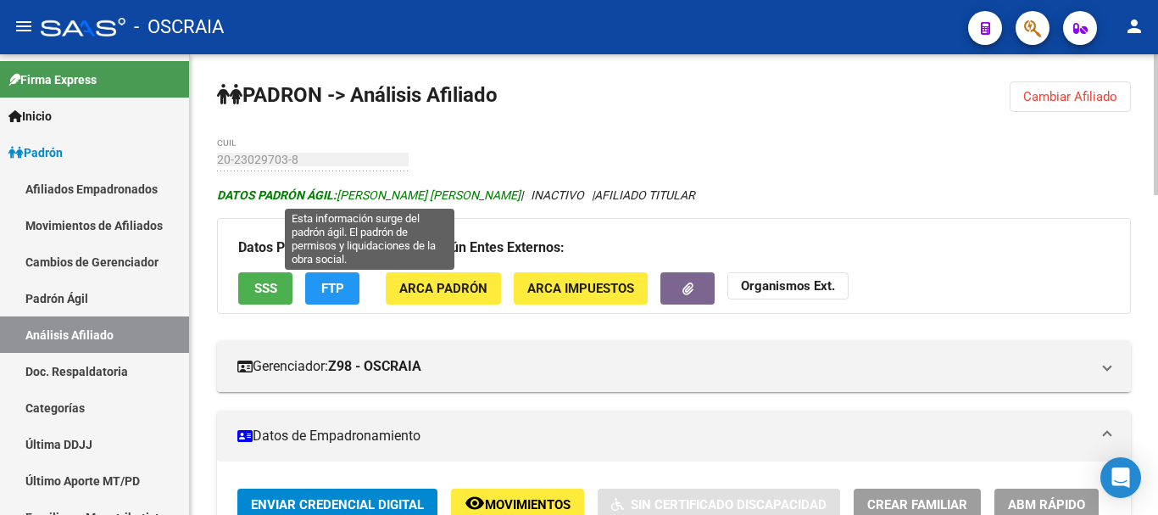
click at [483, 196] on span "DATOS [PERSON_NAME] ÁGIL: [PERSON_NAME] [PERSON_NAME]" at bounding box center [368, 195] width 303 height 14
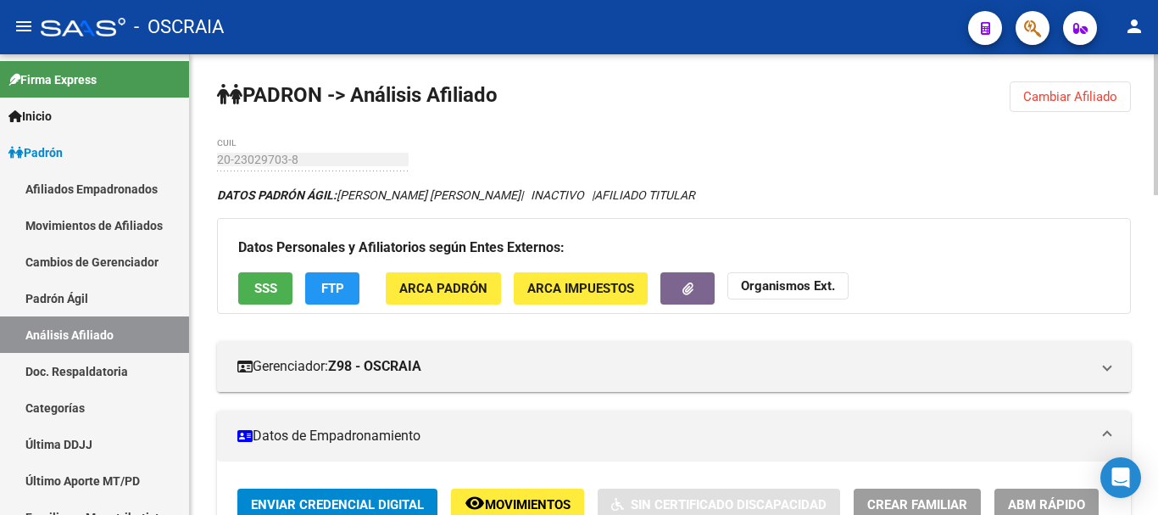
drag, startPoint x: 483, startPoint y: 196, endPoint x: 922, endPoint y: 209, distance: 439.3
drag, startPoint x: 340, startPoint y: 197, endPoint x: 524, endPoint y: 203, distance: 184.1
click at [524, 203] on div "DATOS [PERSON_NAME] ÁGIL: [PERSON_NAME] [PERSON_NAME] | INACTIVO | AFILIADO TIT…" at bounding box center [674, 195] width 914 height 19
copy span "[PERSON_NAME] [PERSON_NAME]"
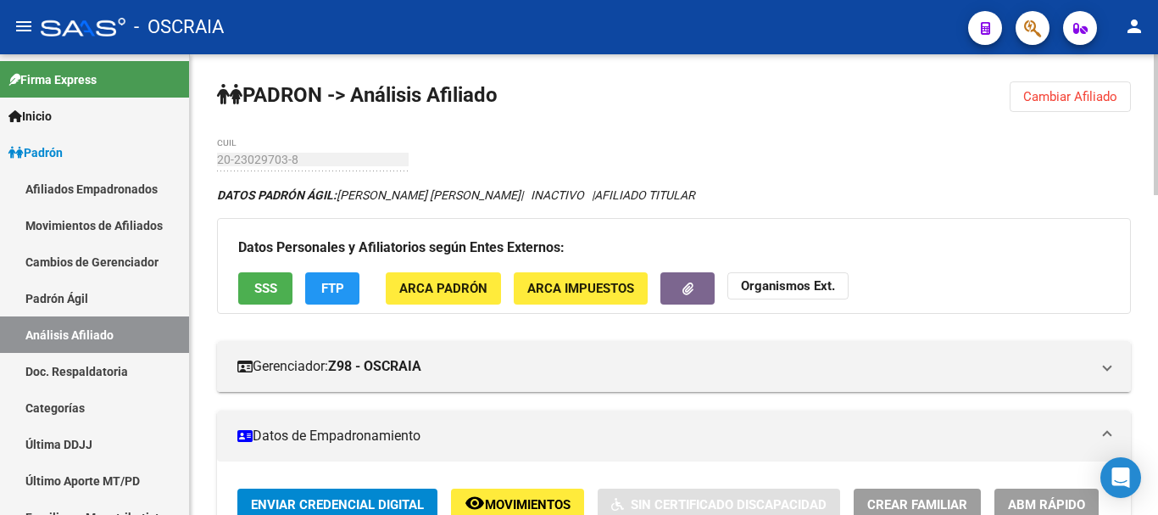
drag, startPoint x: 394, startPoint y: 233, endPoint x: 398, endPoint y: 214, distance: 20.0
click at [395, 232] on div "Datos Personales y Afiliatorios según Entes Externos: SSS FTP ARCA Padrón ARCA …" at bounding box center [674, 265] width 914 height 95
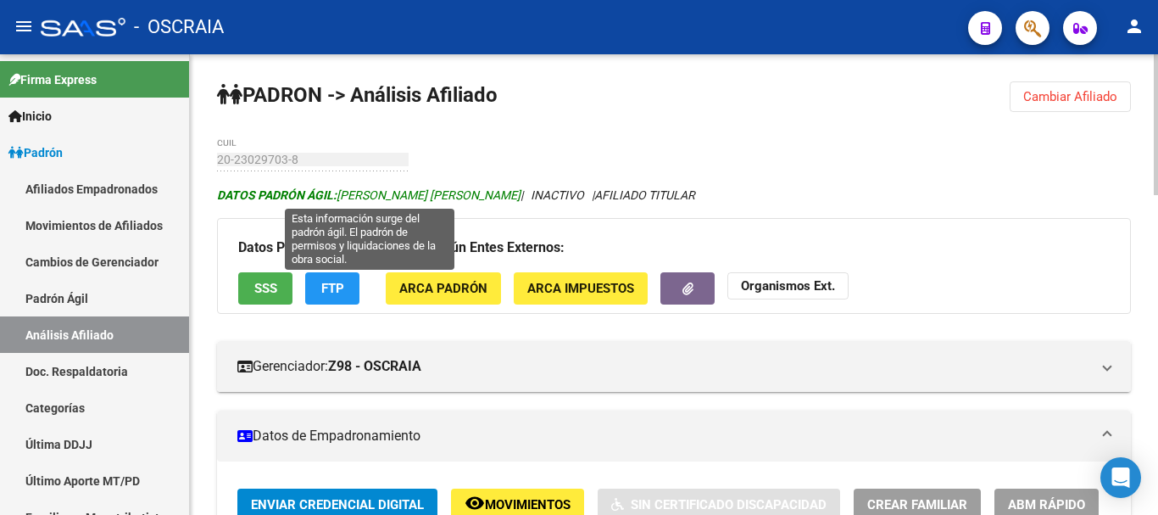
drag, startPoint x: 343, startPoint y: 191, endPoint x: 358, endPoint y: 195, distance: 15.0
click at [358, 195] on span "DATOS [PERSON_NAME] ÁGIL: [PERSON_NAME] [PERSON_NAME]" at bounding box center [368, 195] width 303 height 14
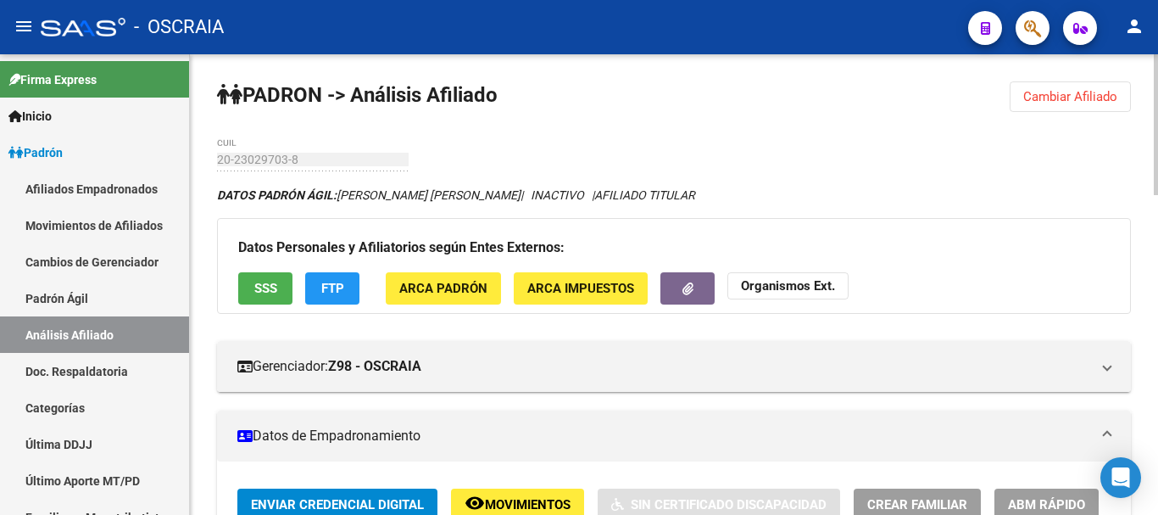
drag, startPoint x: 648, startPoint y: 139, endPoint x: 619, endPoint y: 141, distance: 28.9
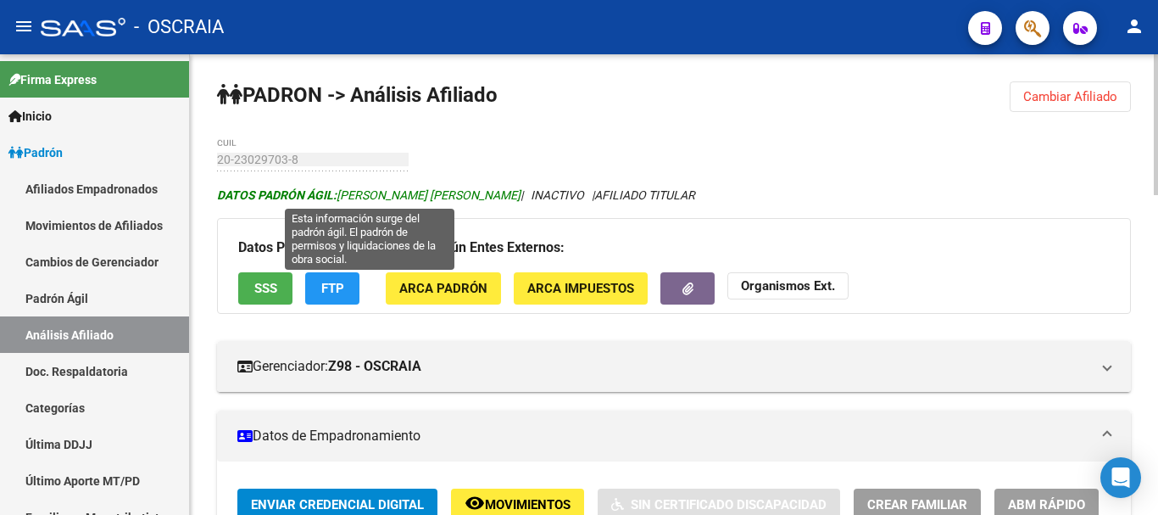
drag, startPoint x: 341, startPoint y: 190, endPoint x: 520, endPoint y: 191, distance: 179.7
click at [520, 191] on span "DATOS [PERSON_NAME] ÁGIL: [PERSON_NAME] [PERSON_NAME]" at bounding box center [368, 195] width 303 height 14
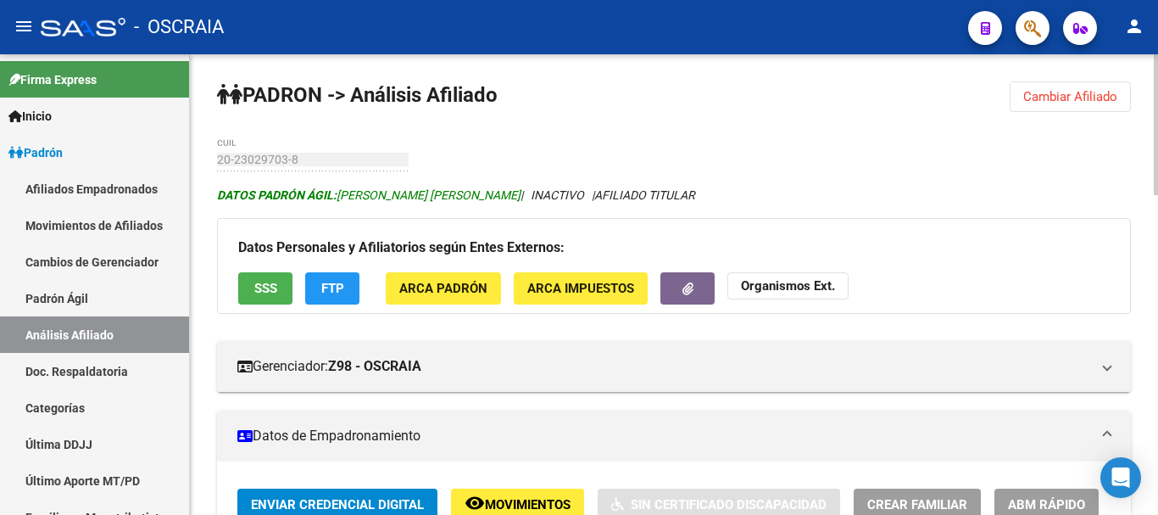
copy span "[PERSON_NAME] [PERSON_NAME]"
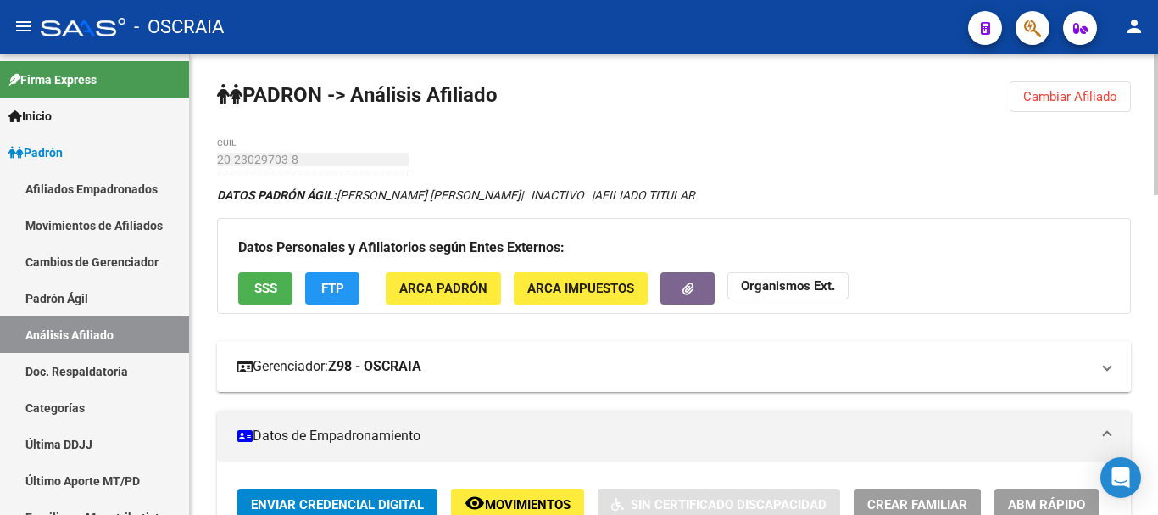
click at [889, 376] on mat-expansion-panel-header "Gerenciador: Z98 - OSCRAIA" at bounding box center [674, 366] width 914 height 51
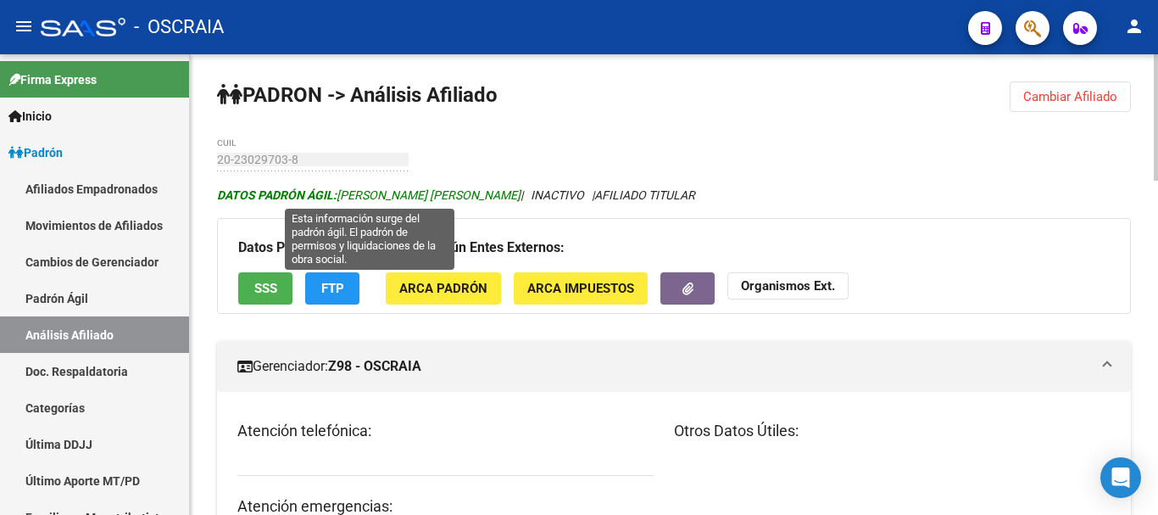
drag, startPoint x: 339, startPoint y: 196, endPoint x: 518, endPoint y: 198, distance: 178.9
click at [518, 198] on span "DATOS [PERSON_NAME] ÁGIL: [PERSON_NAME] [PERSON_NAME]" at bounding box center [368, 195] width 303 height 14
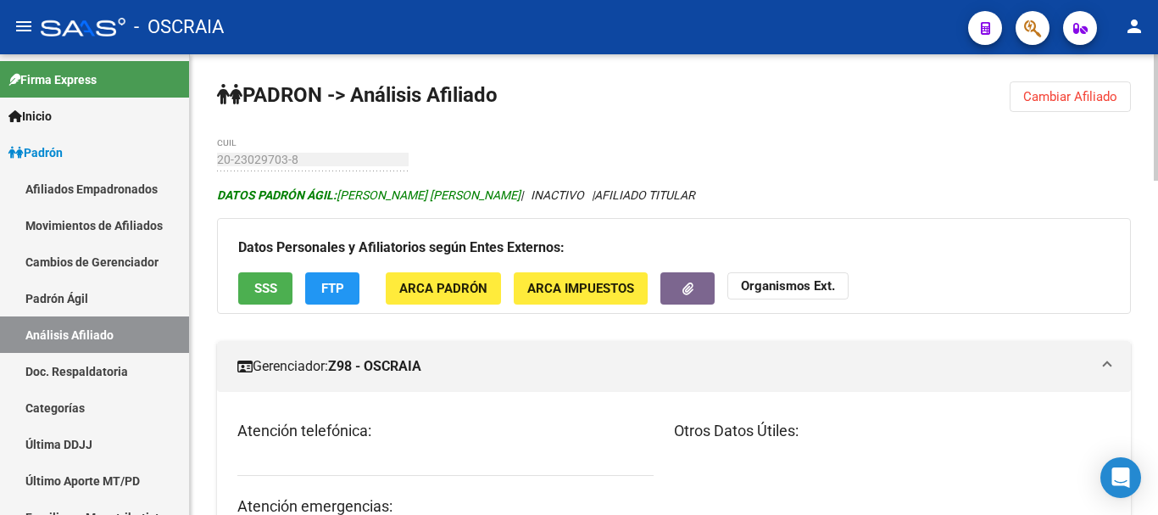
copy span "[PERSON_NAME] [PERSON_NAME]"
click at [526, 409] on div "Atención telefónica: Atención emergencias: Otros Datos Útiles:" at bounding box center [674, 475] width 914 height 167
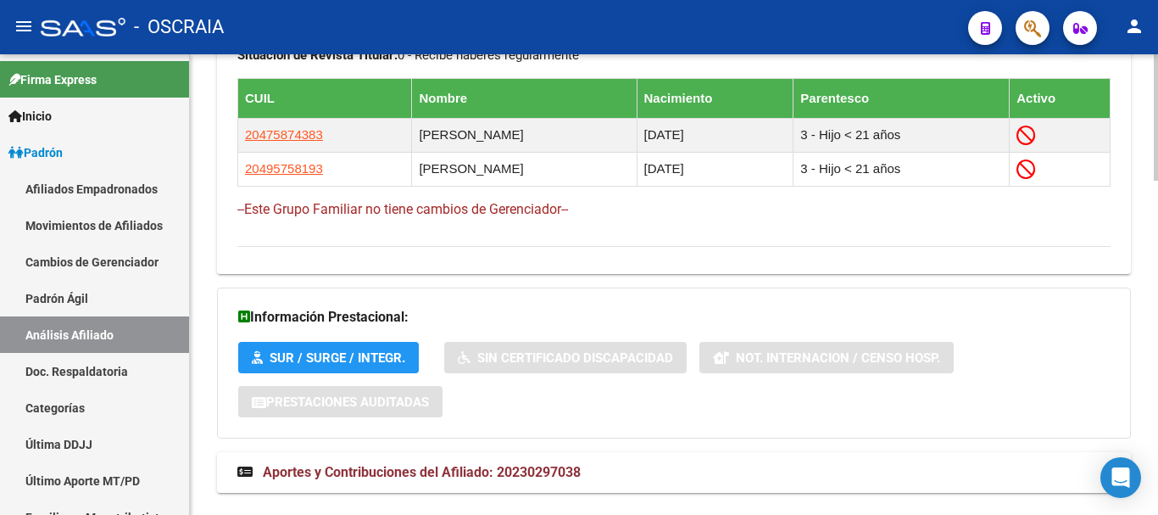
scroll to position [1213, 0]
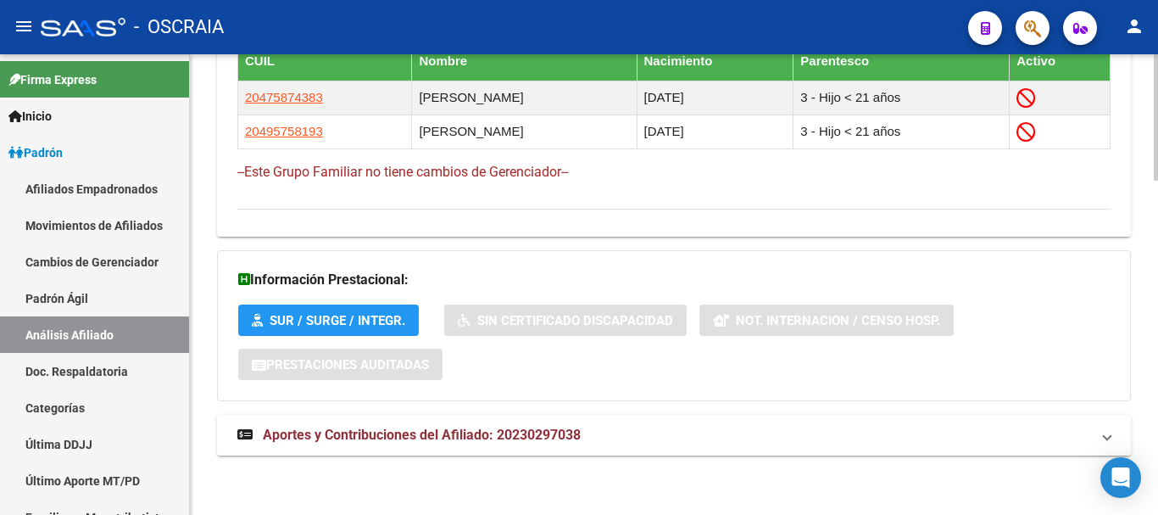
click at [459, 435] on span "Aportes y Contribuciones del Afiliado: 20230297038" at bounding box center [422, 434] width 318 height 16
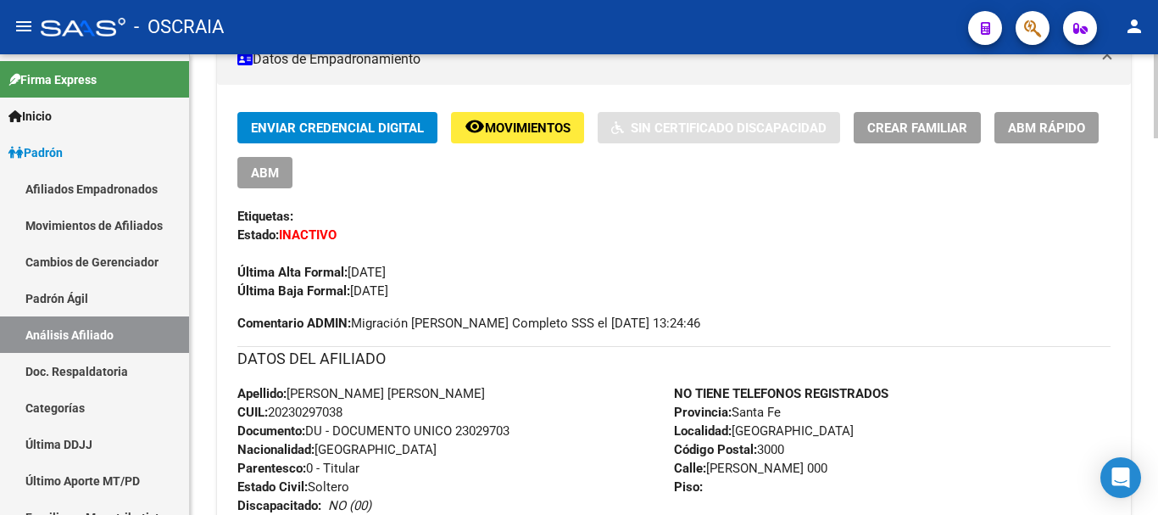
scroll to position [537, 0]
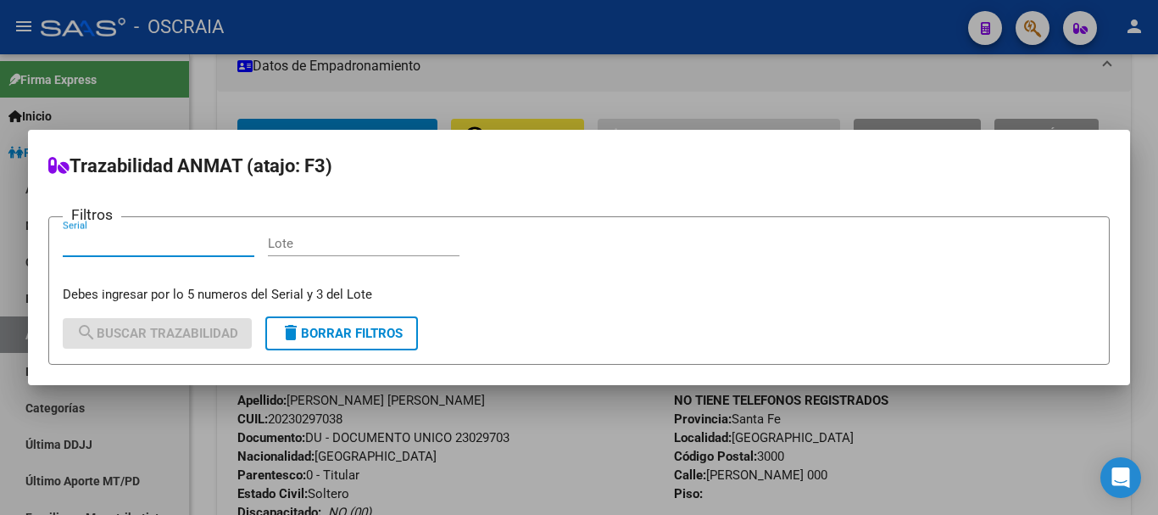
click at [743, 57] on div at bounding box center [579, 257] width 1158 height 515
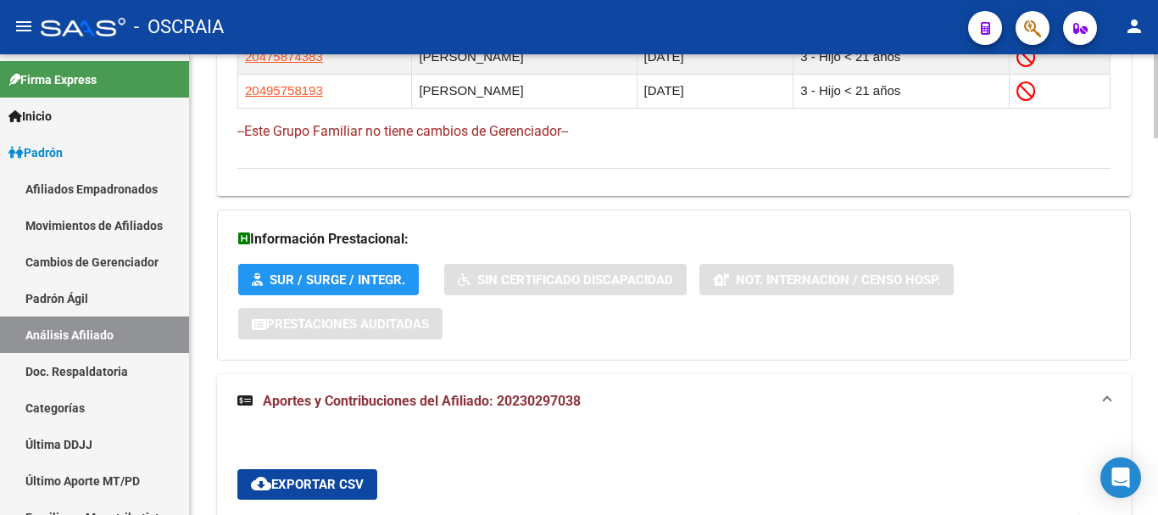
scroll to position [1215, 0]
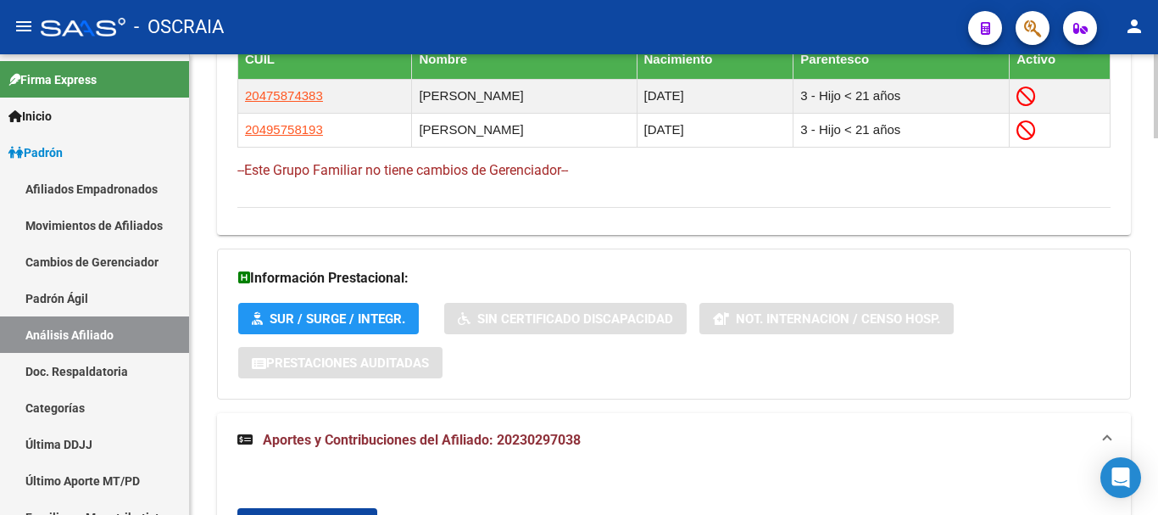
click at [1052, 290] on div "Información Prestacional: SUR / SURGE / INTEGR. Sin Certificado Discapacidad No…" at bounding box center [674, 323] width 914 height 151
click at [755, 440] on mat-panel-title "Aportes y Contribuciones del Afiliado: 20230297038" at bounding box center [663, 440] width 853 height 19
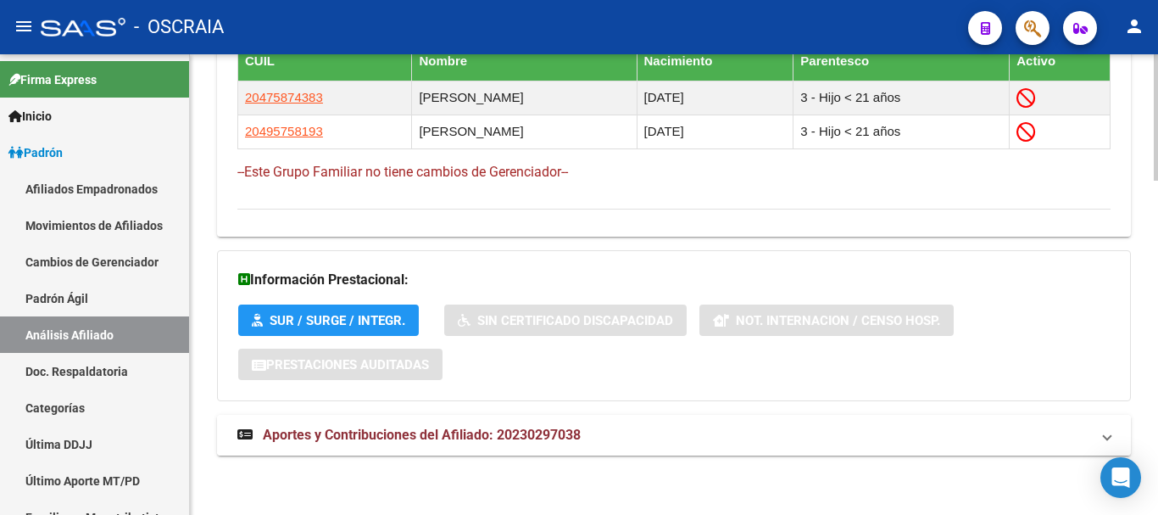
scroll to position [1213, 0]
click at [456, 434] on span "Aportes y Contribuciones del Afiliado: 20230297038" at bounding box center [422, 434] width 318 height 16
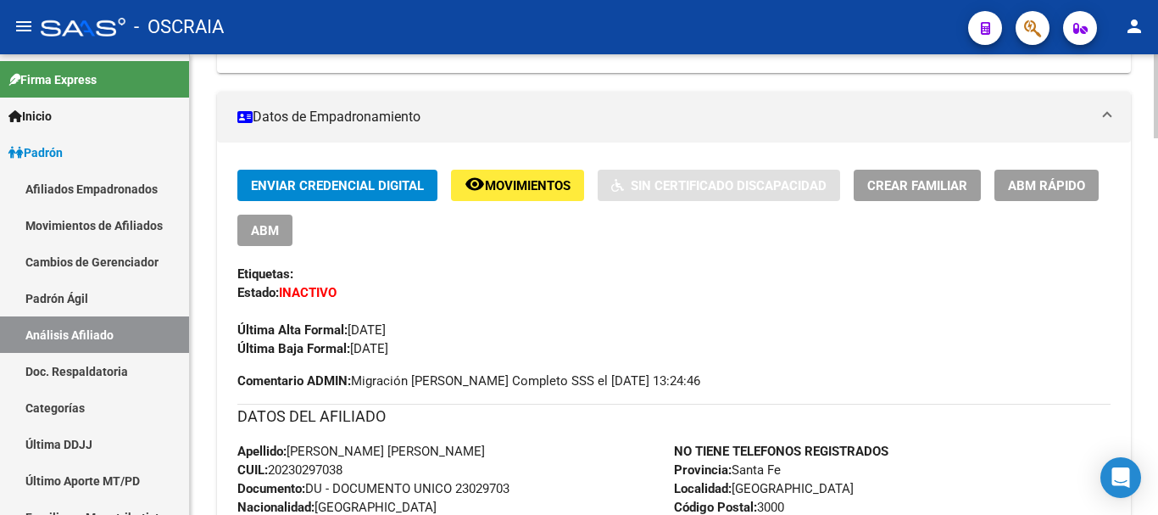
scroll to position [509, 0]
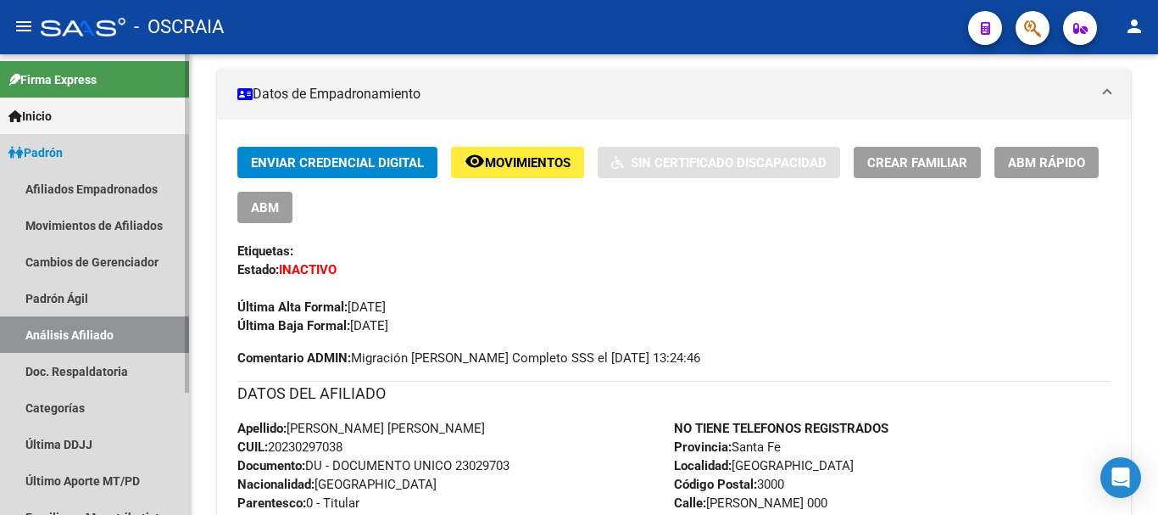
click at [86, 330] on link "Análisis Afiliado" at bounding box center [94, 334] width 189 height 36
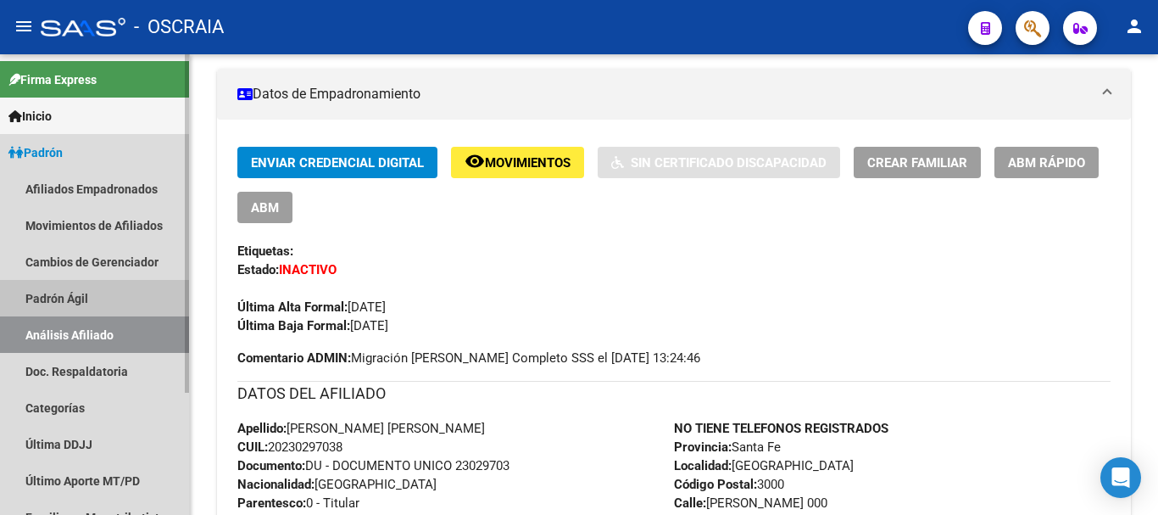
click at [89, 291] on link "Padrón Ágil" at bounding box center [94, 298] width 189 height 36
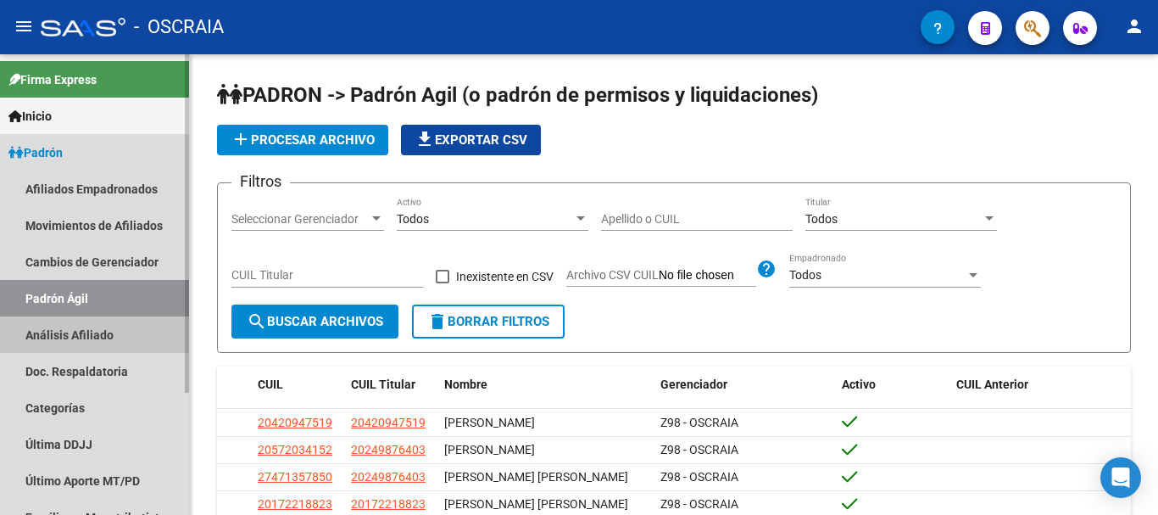
click at [89, 334] on link "Análisis Afiliado" at bounding box center [94, 334] width 189 height 36
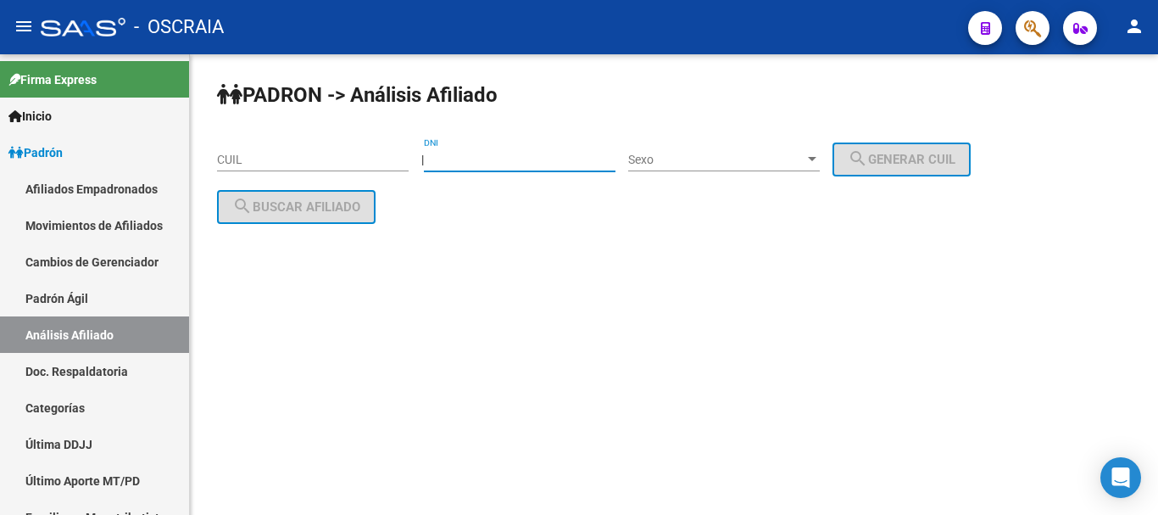
click at [576, 153] on input "DNI" at bounding box center [520, 160] width 192 height 14
type input "24852131"
drag, startPoint x: 843, startPoint y: 159, endPoint x: 832, endPoint y: 159, distance: 10.2
click at [833, 159] on div "| 24852131 DNI Sexo Sexo search Generar CUIL" at bounding box center [702, 160] width 562 height 14
click at [816, 159] on div at bounding box center [812, 159] width 8 height 4
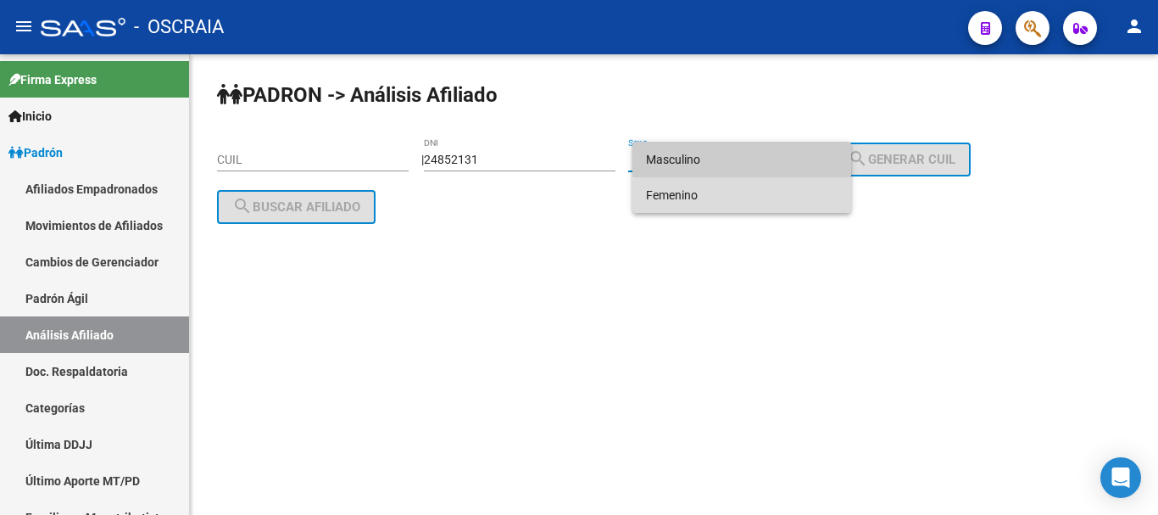
click at [783, 198] on span "Femenino" at bounding box center [742, 195] width 192 height 36
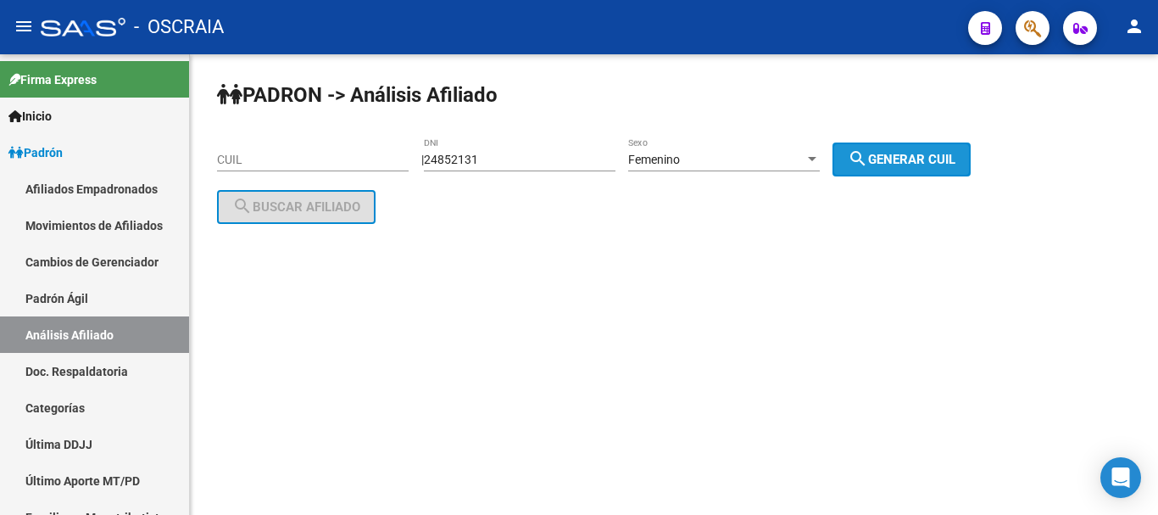
click at [897, 156] on span "search Generar CUIL" at bounding box center [902, 159] width 108 height 15
type input "27-24852131-2"
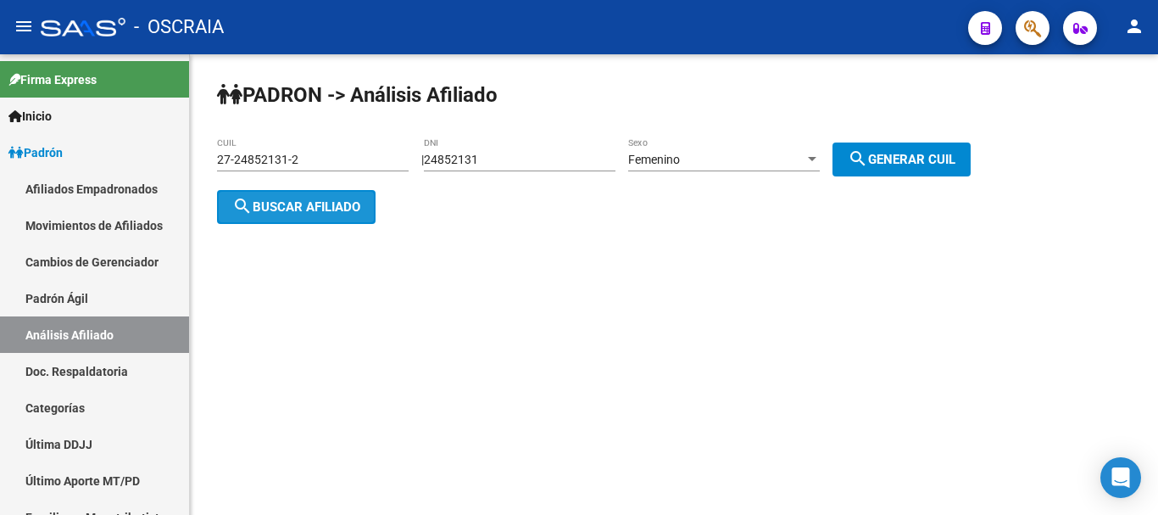
click at [340, 193] on button "search Buscar afiliado" at bounding box center [296, 207] width 159 height 34
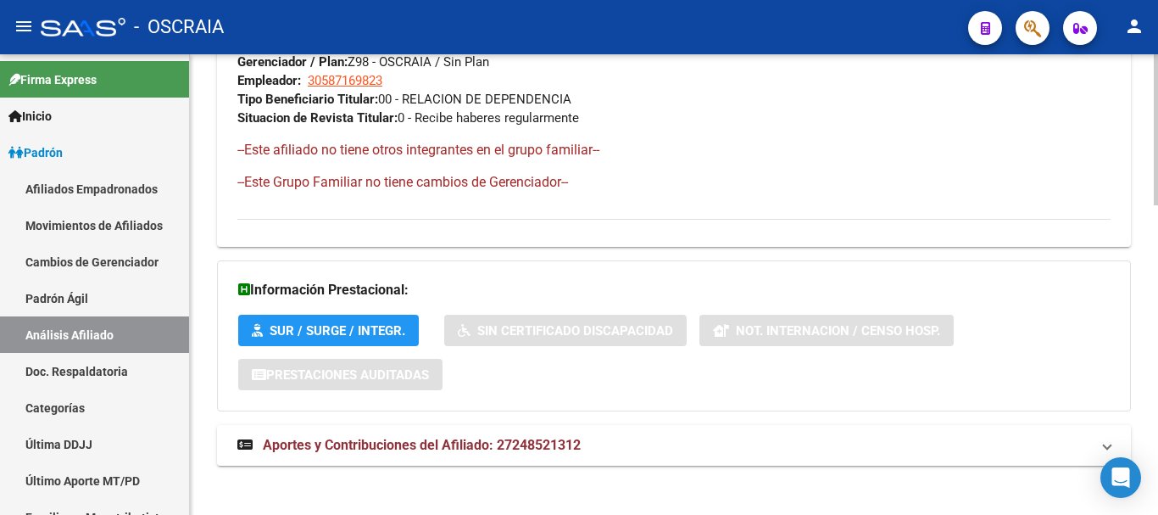
scroll to position [943, 0]
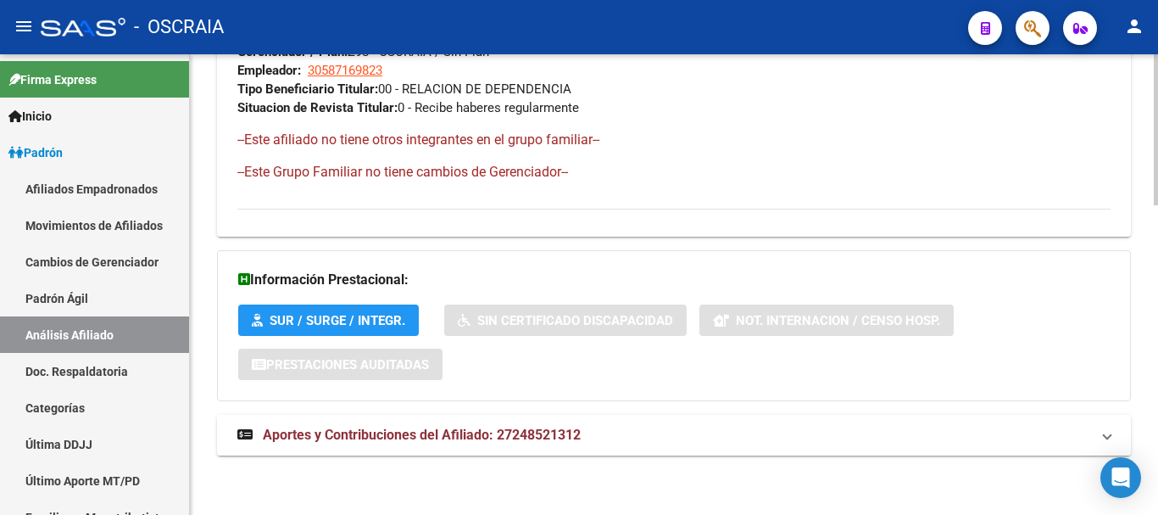
click at [548, 448] on mat-expansion-panel-header "Aportes y Contribuciones del Afiliado: 27248521312" at bounding box center [674, 435] width 914 height 41
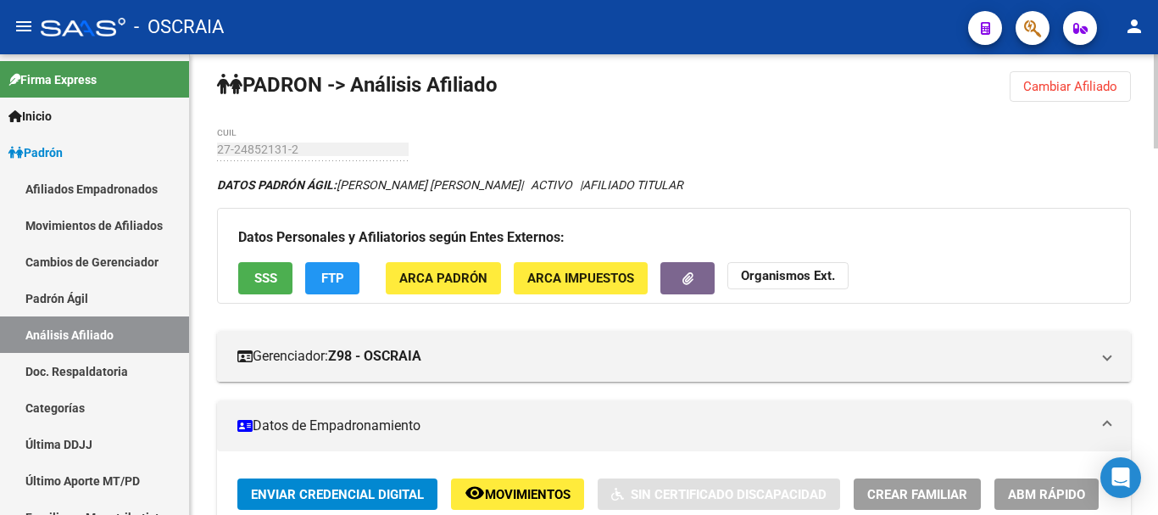
scroll to position [0, 0]
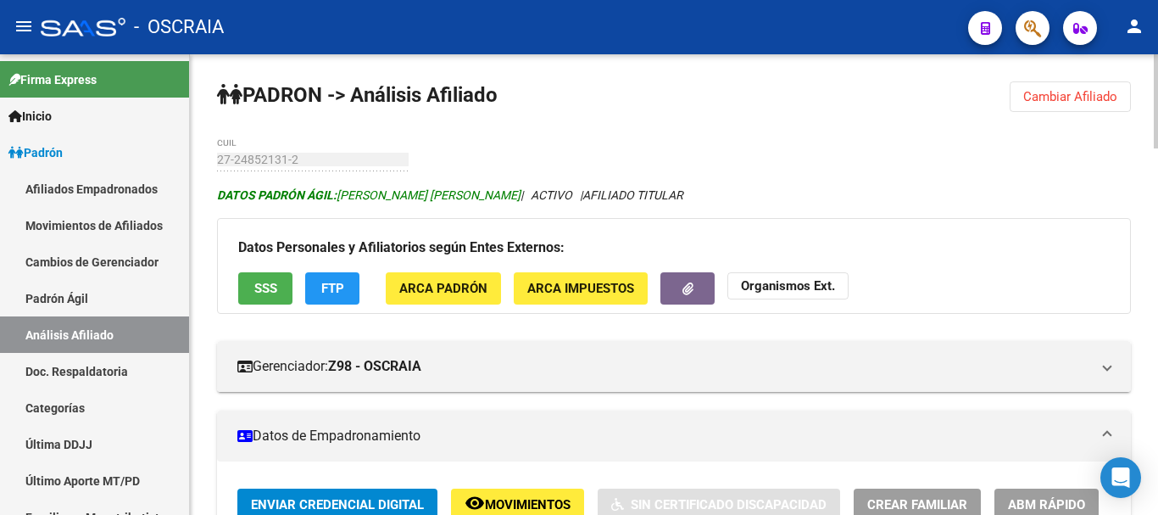
drag, startPoint x: 341, startPoint y: 193, endPoint x: 463, endPoint y: 192, distance: 122.1
click at [475, 197] on icon "DATOS [PERSON_NAME]: [PERSON_NAME] [PERSON_NAME] | ACTIVO | AFILIADO TITULAR" at bounding box center [450, 195] width 466 height 14
copy icon "[PERSON_NAME] [PERSON_NAME]"
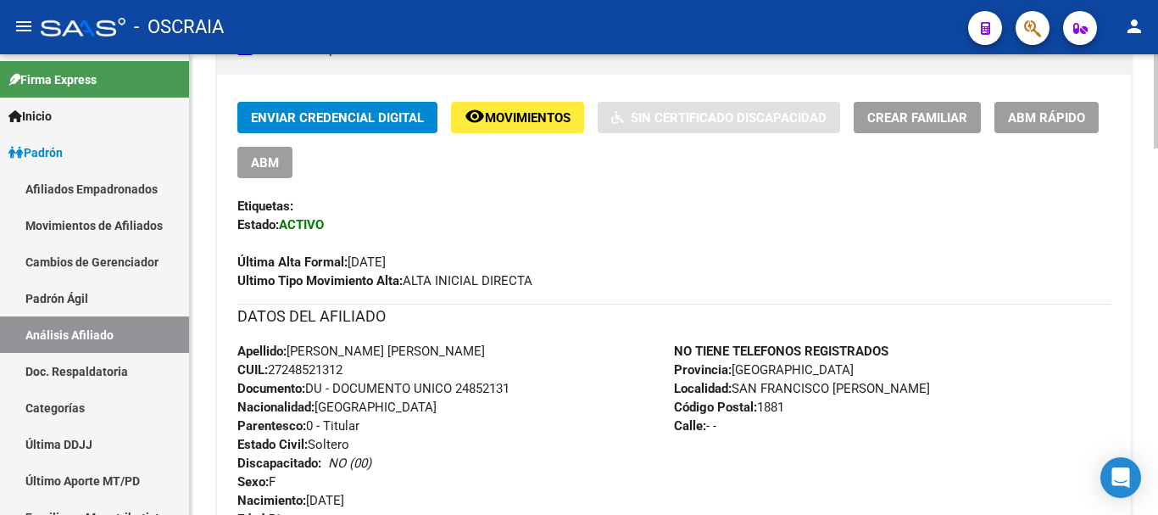
scroll to position [424, 0]
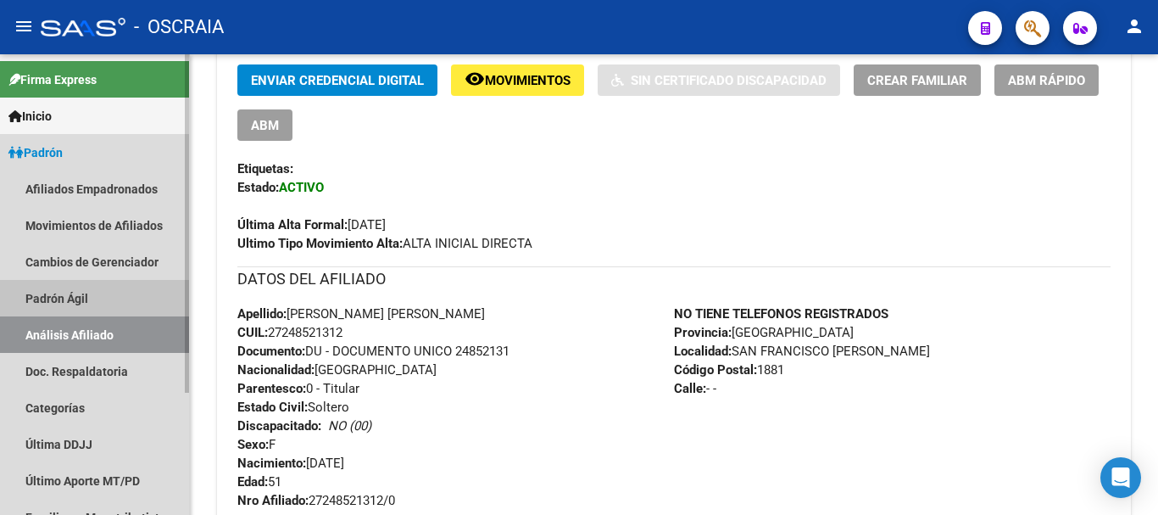
click at [75, 288] on link "Padrón Ágil" at bounding box center [94, 298] width 189 height 36
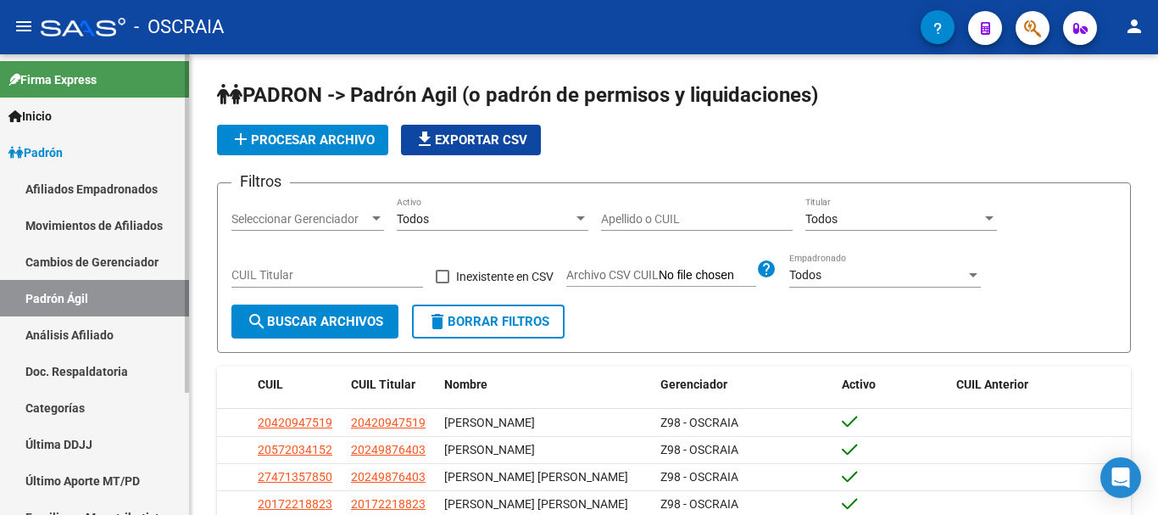
click at [86, 331] on link "Análisis Afiliado" at bounding box center [94, 334] width 189 height 36
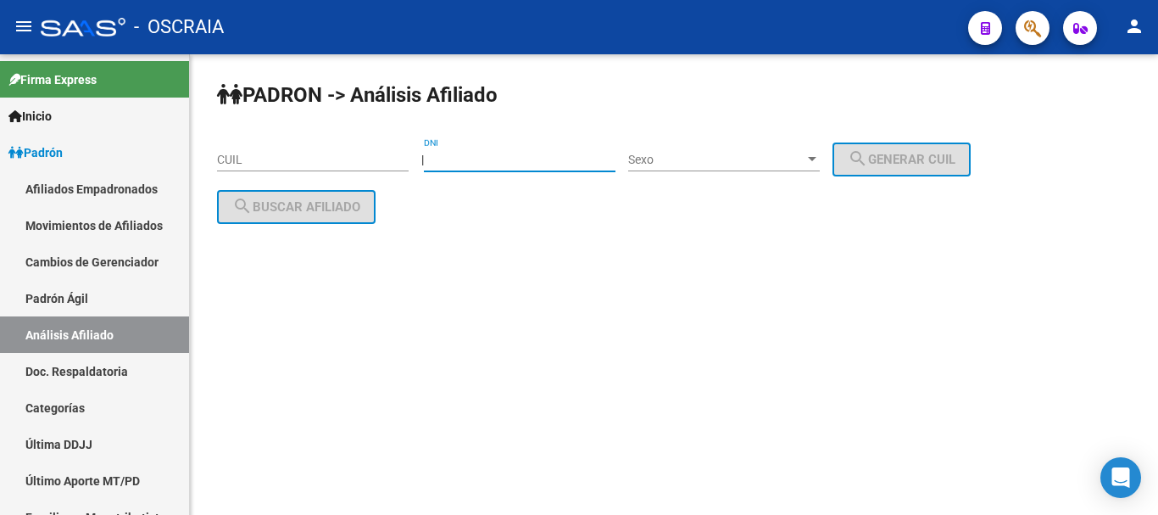
click at [593, 158] on input "DNI" at bounding box center [520, 160] width 192 height 14
type input "34418021"
click at [673, 207] on div "[PERSON_NAME] -> Análisis Afiliado CUIL | 34418021 DNI Sexo Sexo search Generar…" at bounding box center [674, 166] width 968 height 224
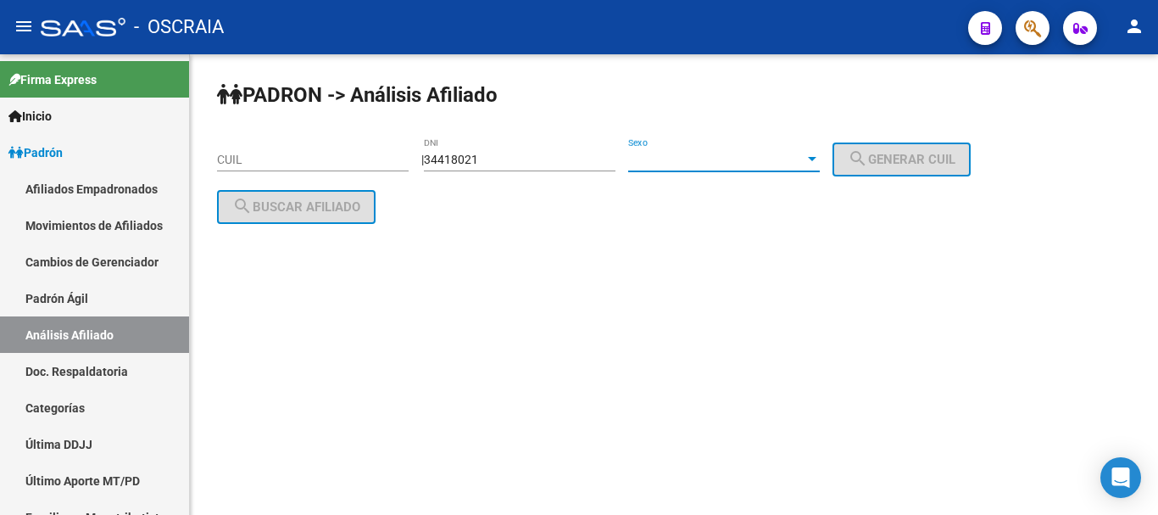
click at [816, 157] on div at bounding box center [812, 159] width 8 height 4
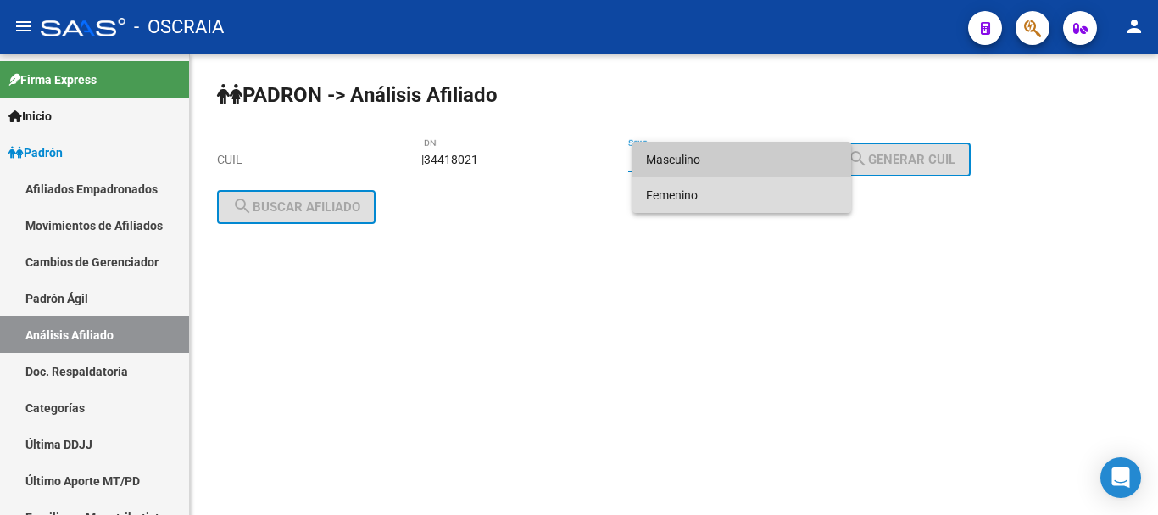
click at [810, 194] on span "Femenino" at bounding box center [742, 195] width 192 height 36
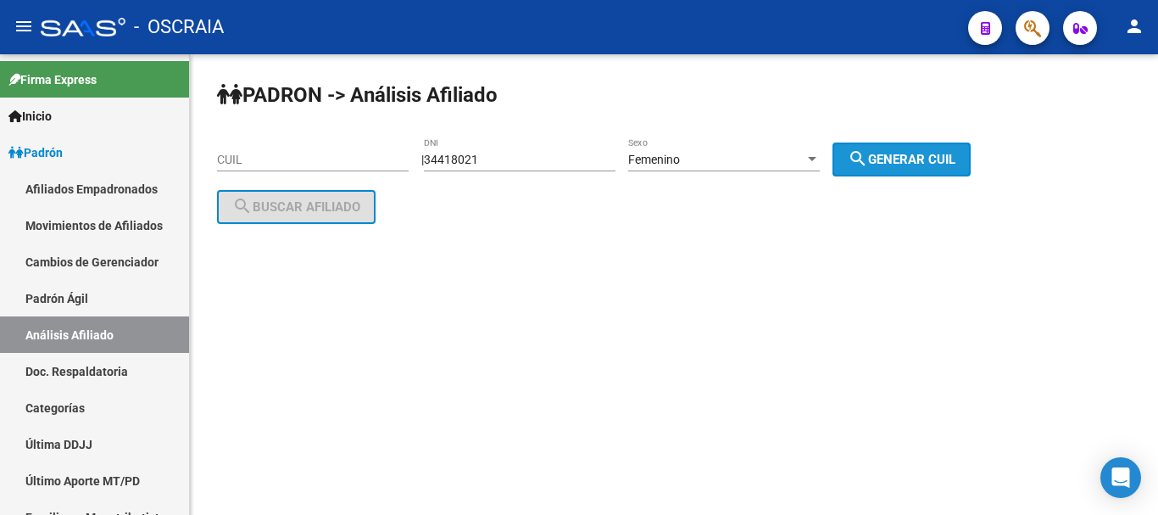
click at [868, 157] on mat-icon "search" at bounding box center [858, 158] width 20 height 20
type input "27-34418021-6"
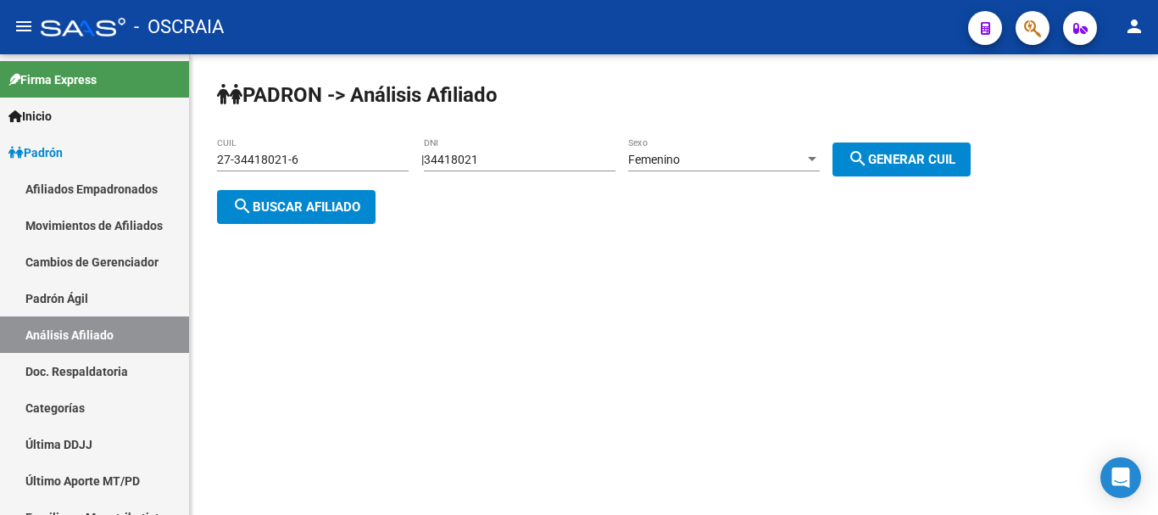
click at [333, 199] on span "search Buscar afiliado" at bounding box center [296, 206] width 128 height 15
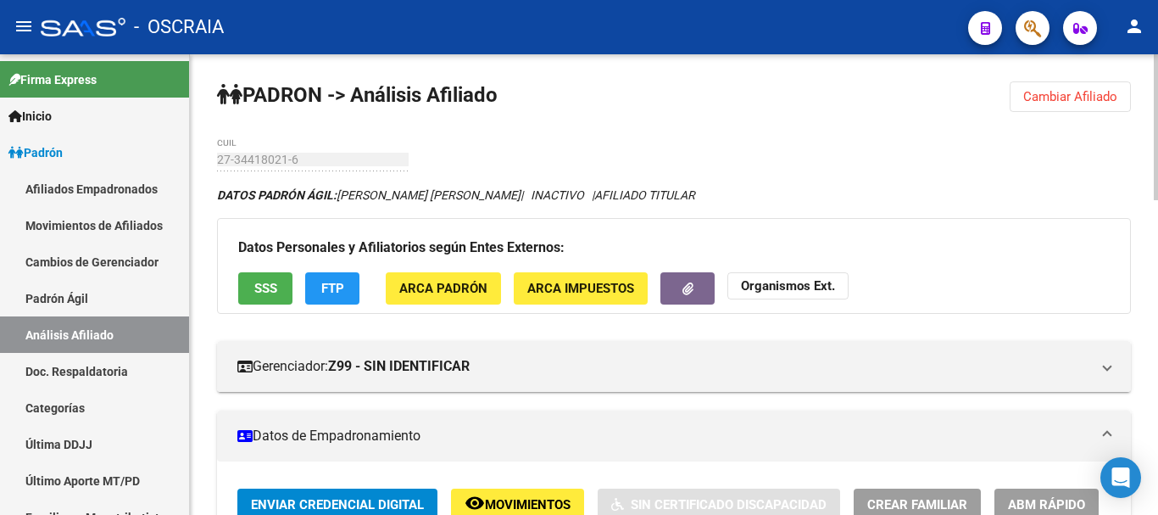
drag, startPoint x: 340, startPoint y: 192, endPoint x: 487, endPoint y: 199, distance: 147.7
click at [487, 199] on icon "DATOS [PERSON_NAME] ÁGIL: [PERSON_NAME] [PERSON_NAME] | INACTIVO | AFILIADO TIT…" at bounding box center [456, 195] width 478 height 14
copy icon "[PERSON_NAME] [PERSON_NAME]"
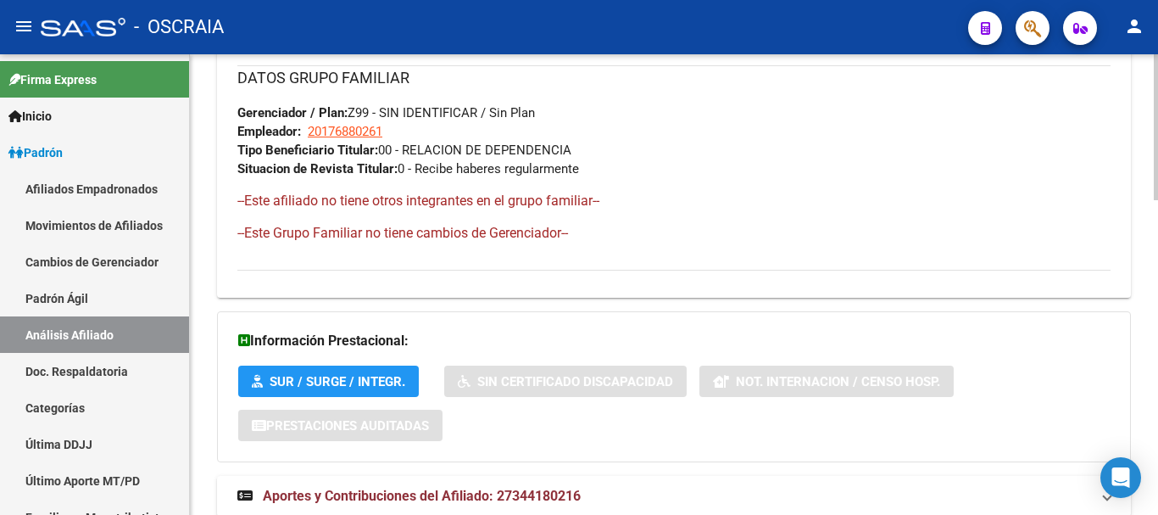
scroll to position [994, 0]
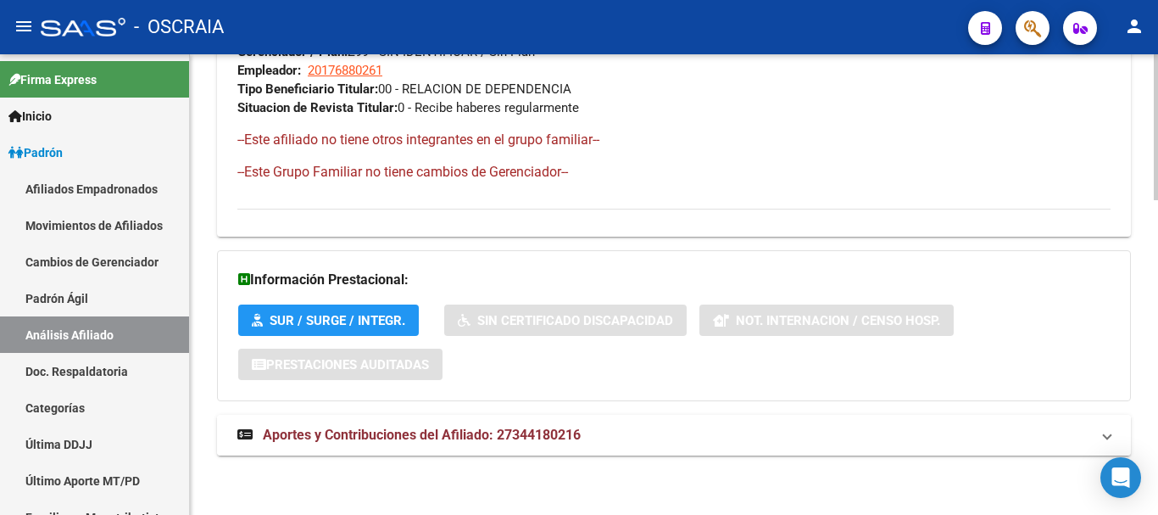
click at [530, 422] on mat-expansion-panel-header "Aportes y Contribuciones del Afiliado: 27344180216" at bounding box center [674, 435] width 914 height 41
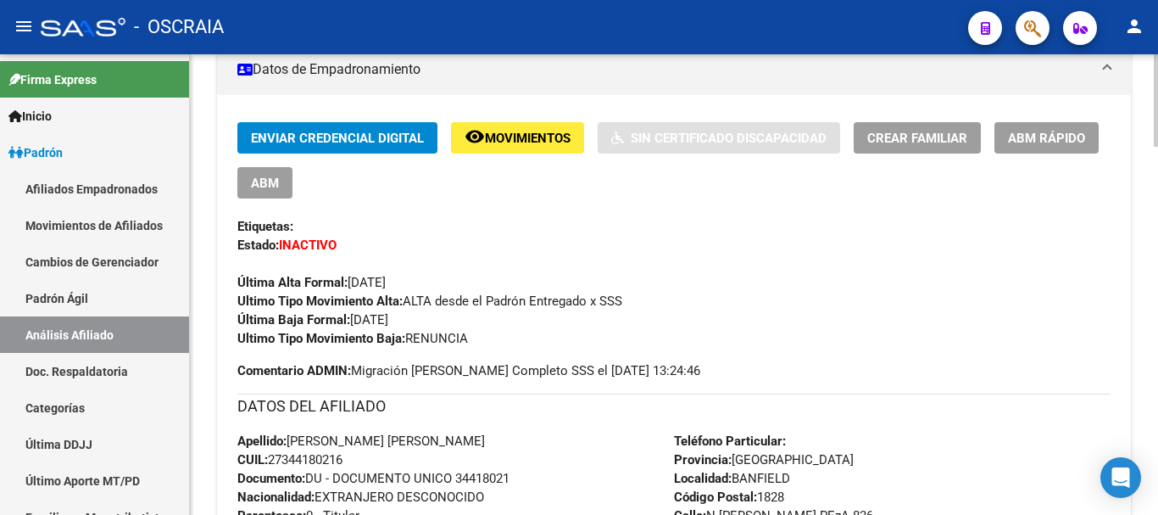
scroll to position [317, 0]
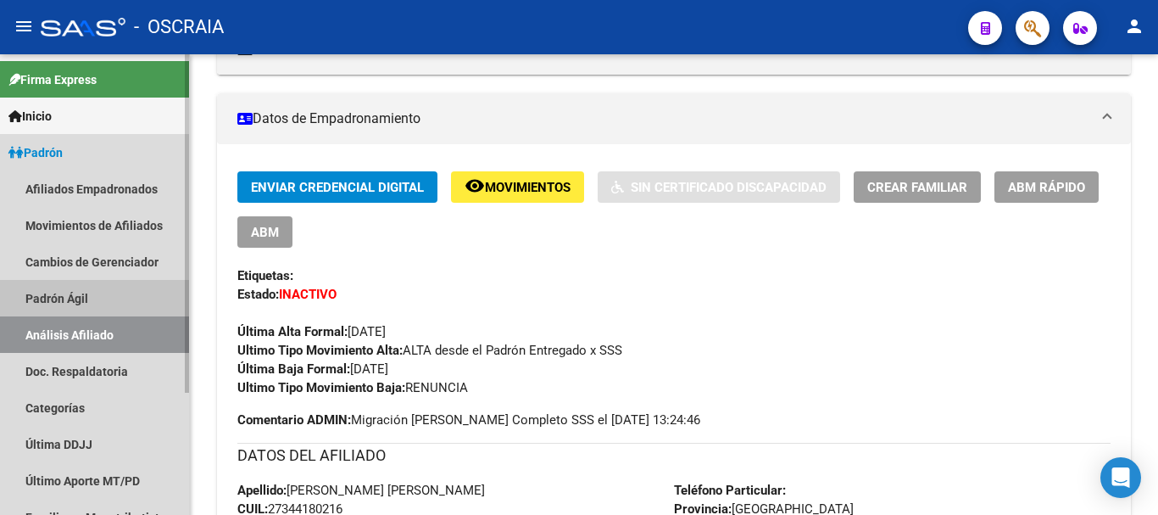
click at [70, 289] on link "Padrón Ágil" at bounding box center [94, 298] width 189 height 36
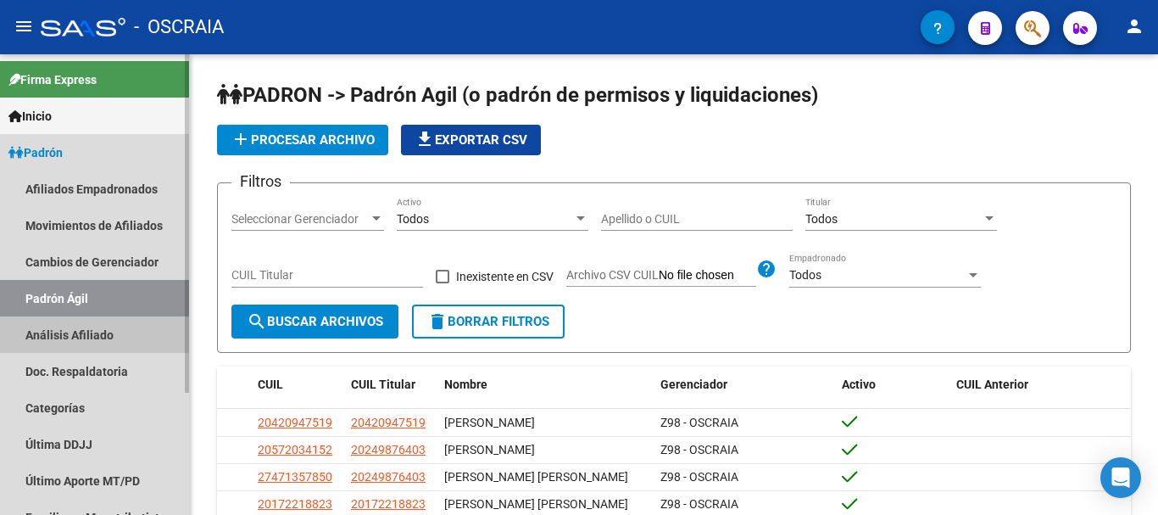
click at [82, 329] on link "Análisis Afiliado" at bounding box center [94, 334] width 189 height 36
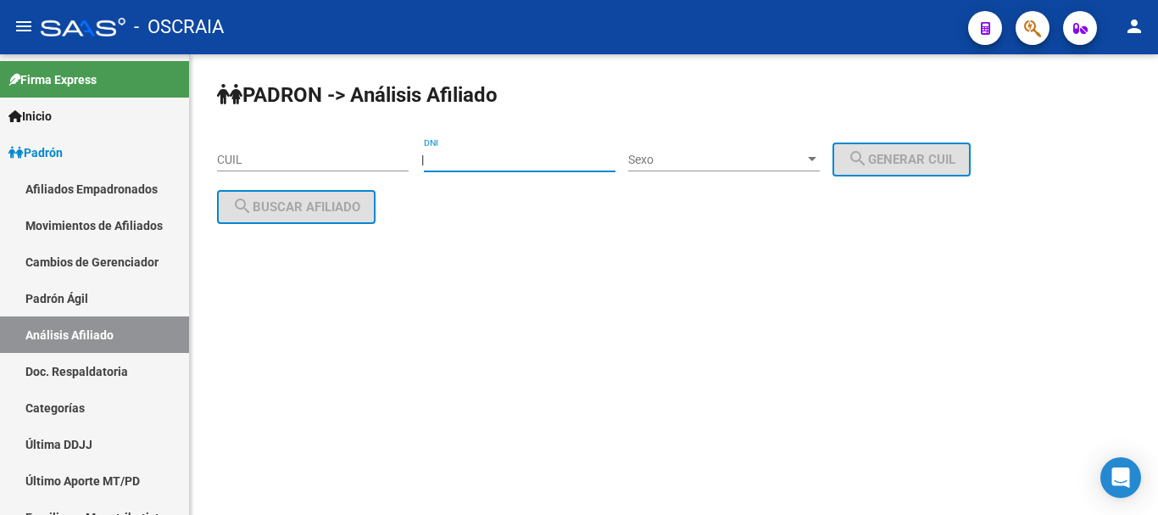
click at [537, 159] on input "DNI" at bounding box center [520, 160] width 192 height 14
type input "22650161"
click at [816, 159] on div at bounding box center [812, 159] width 8 height 4
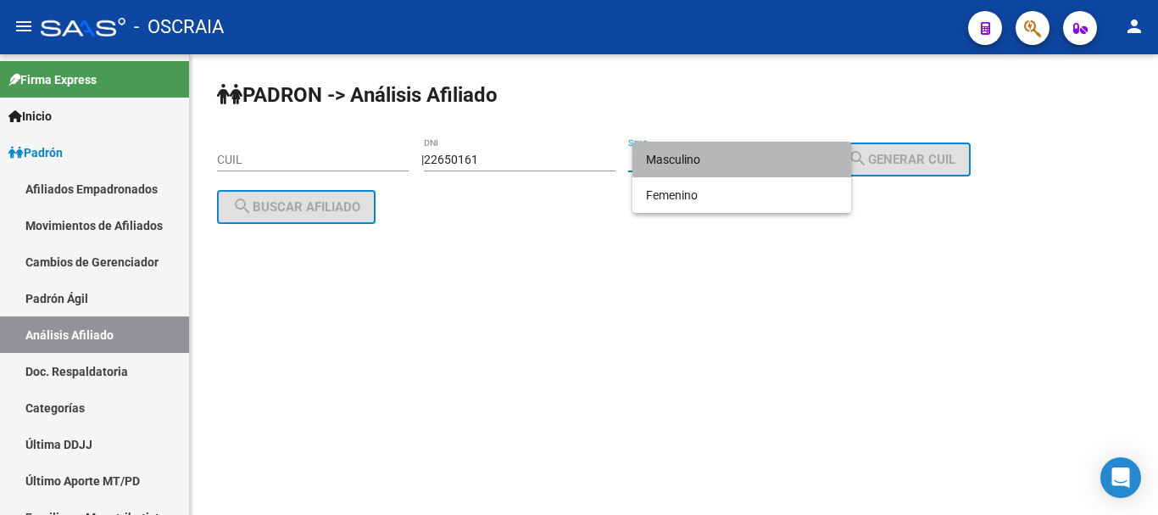
drag, startPoint x: 791, startPoint y: 166, endPoint x: 832, endPoint y: 160, distance: 42.0
click at [791, 165] on span "Masculino" at bounding box center [742, 160] width 192 height 36
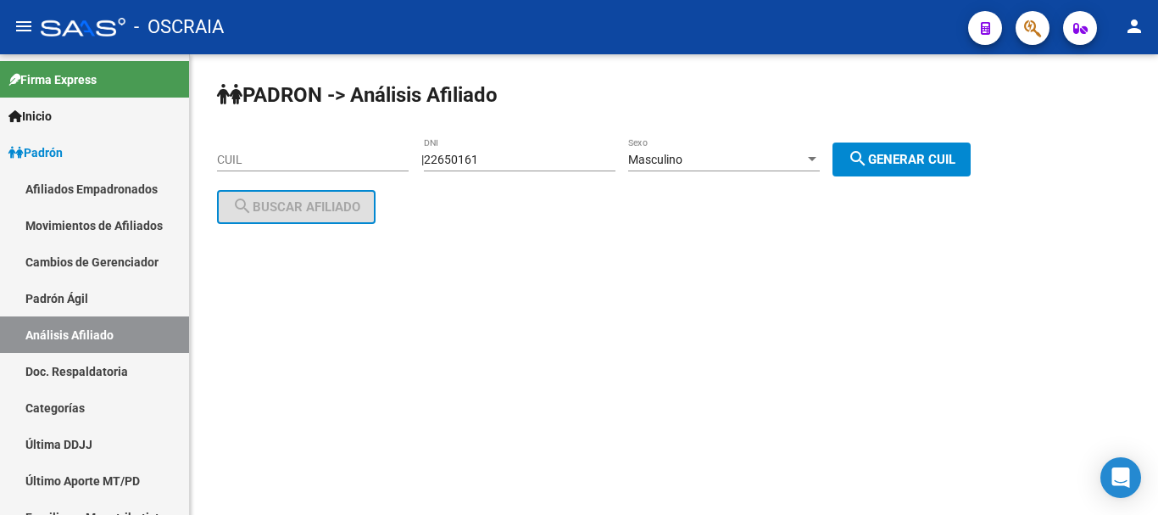
click at [955, 157] on span "search Generar CUIL" at bounding box center [902, 159] width 108 height 15
type input "20-22650161-5"
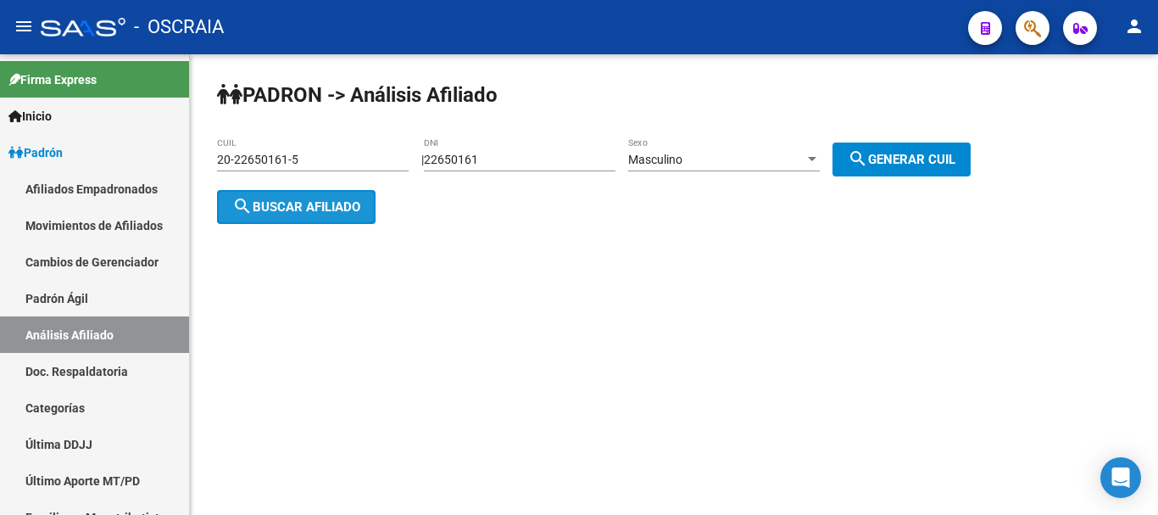
click at [330, 211] on span "search Buscar afiliado" at bounding box center [296, 206] width 128 height 15
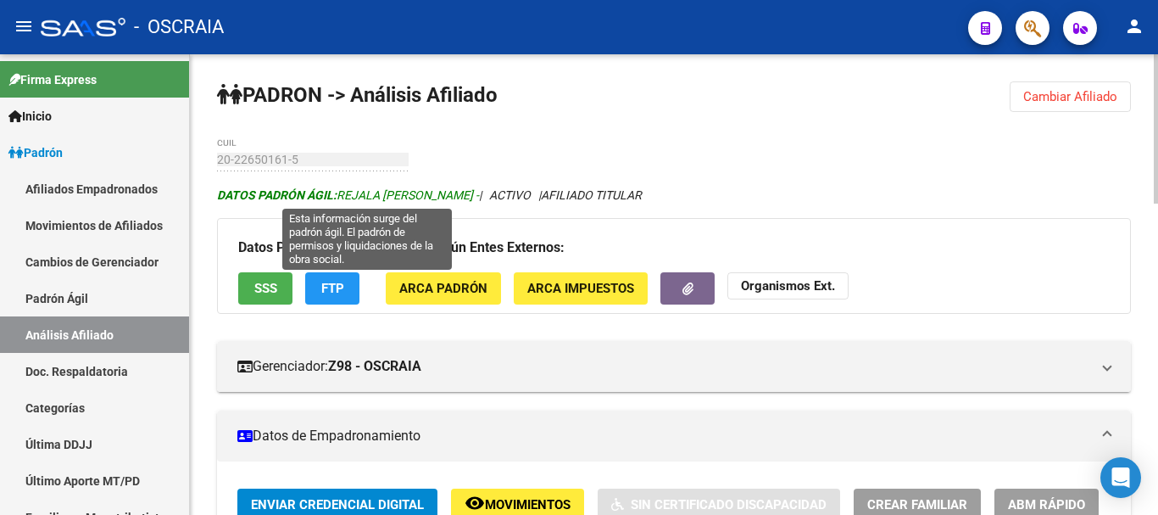
drag, startPoint x: 341, startPoint y: 193, endPoint x: 513, endPoint y: 198, distance: 172.1
click at [479, 198] on span "DATOS [PERSON_NAME] ÁGIL: REJALA [PERSON_NAME] -" at bounding box center [348, 195] width 262 height 14
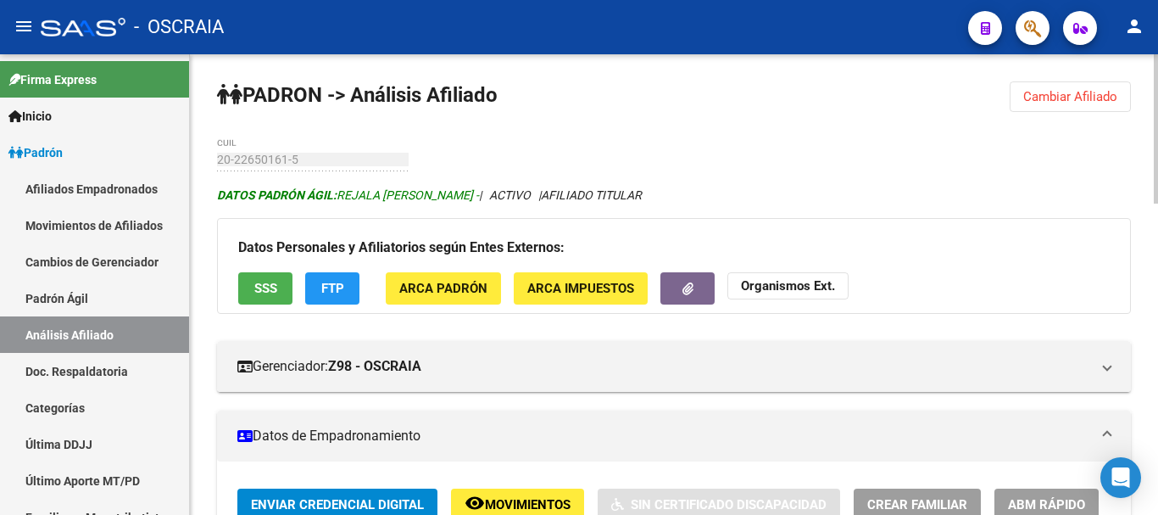
copy span "REJALA [PERSON_NAME]"
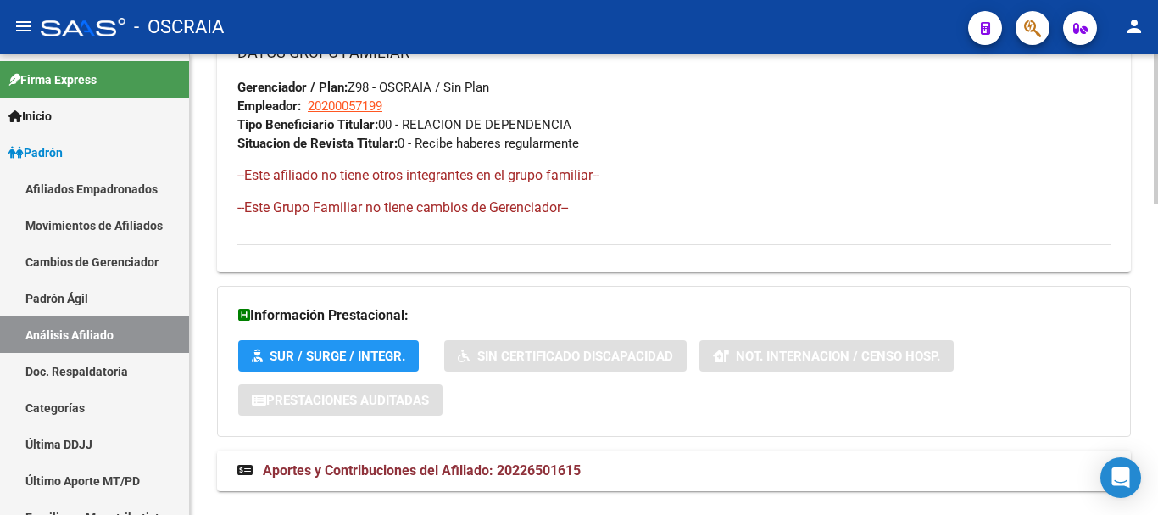
scroll to position [956, 0]
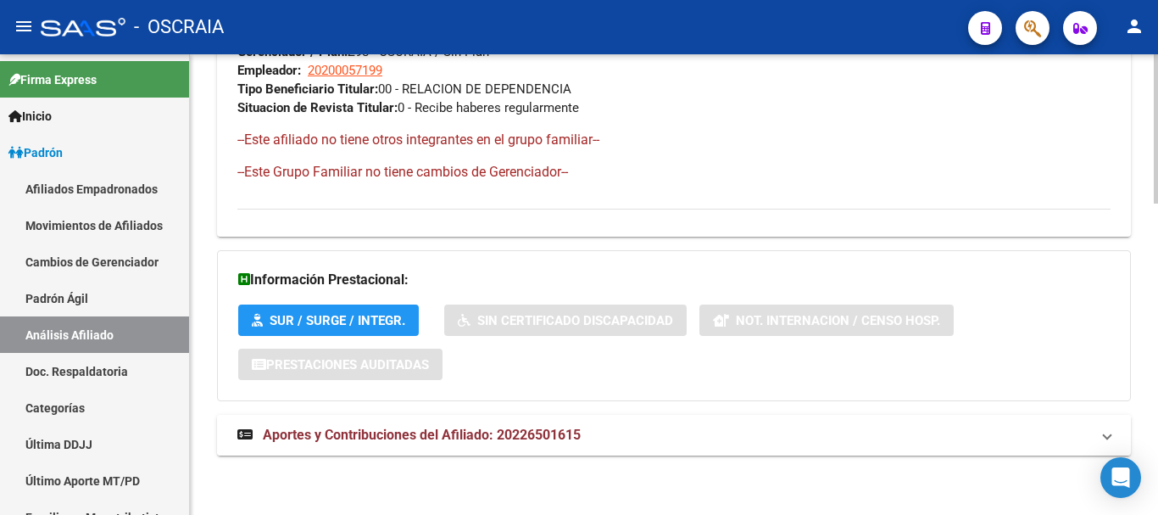
click at [570, 437] on span "Aportes y Contribuciones del Afiliado: 20226501615" at bounding box center [422, 434] width 318 height 16
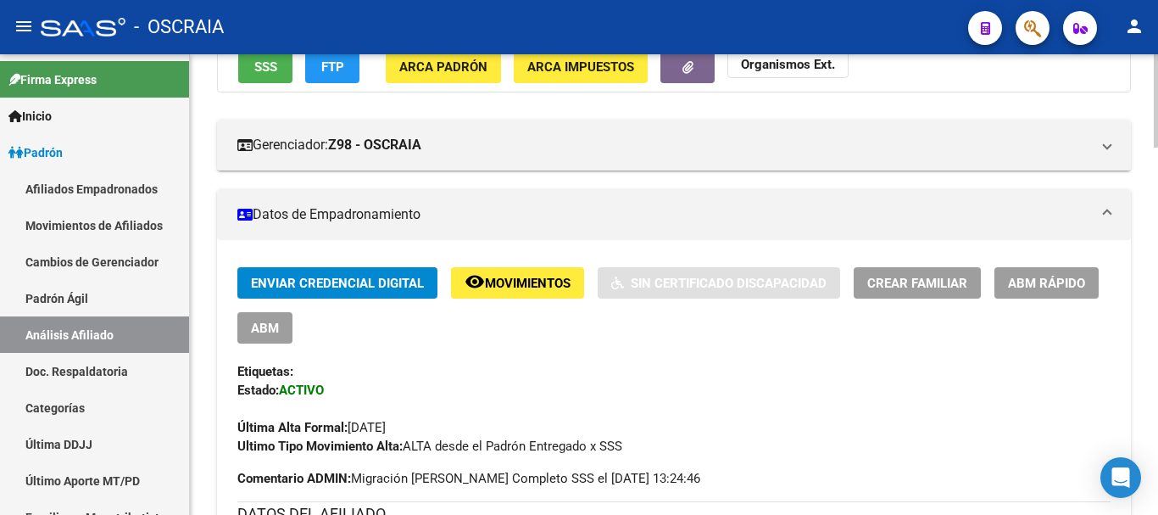
scroll to position [424, 0]
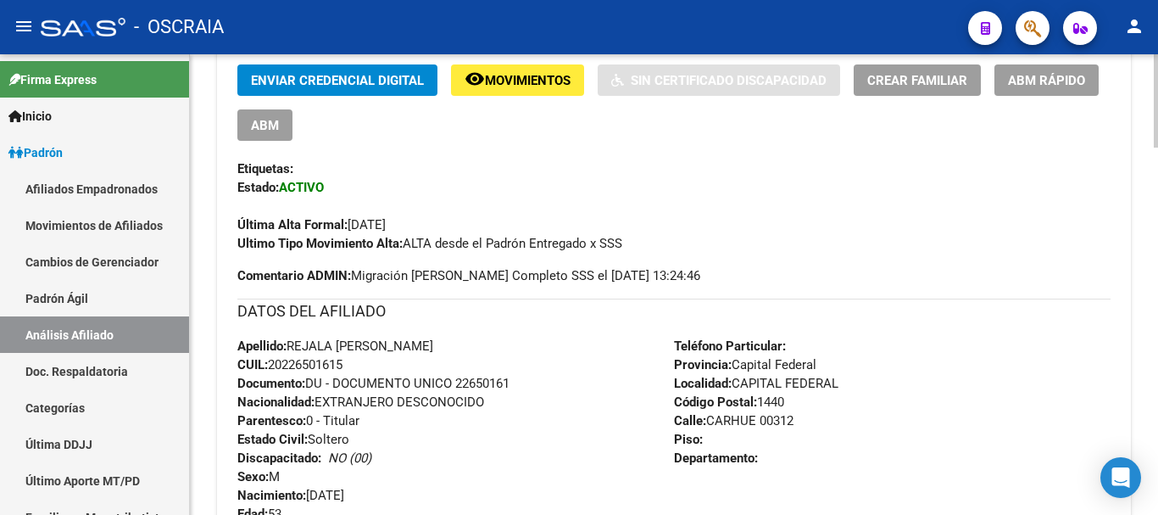
click at [957, 361] on div "Teléfono Particular: Provincia: Capital Federal Localidad: CAPITAL FEDERAL Códi…" at bounding box center [892, 430] width 437 height 186
